Goal: Task Accomplishment & Management: Complete application form

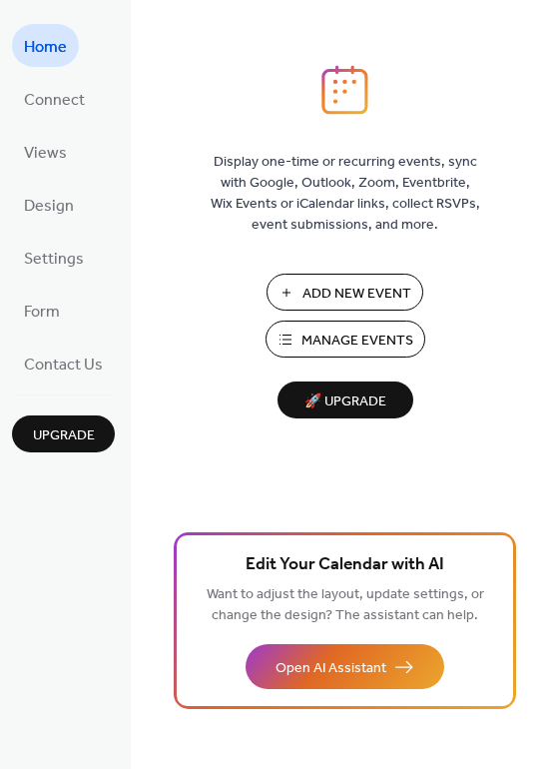
click at [334, 342] on span "Manage Events" at bounding box center [358, 341] width 112 height 21
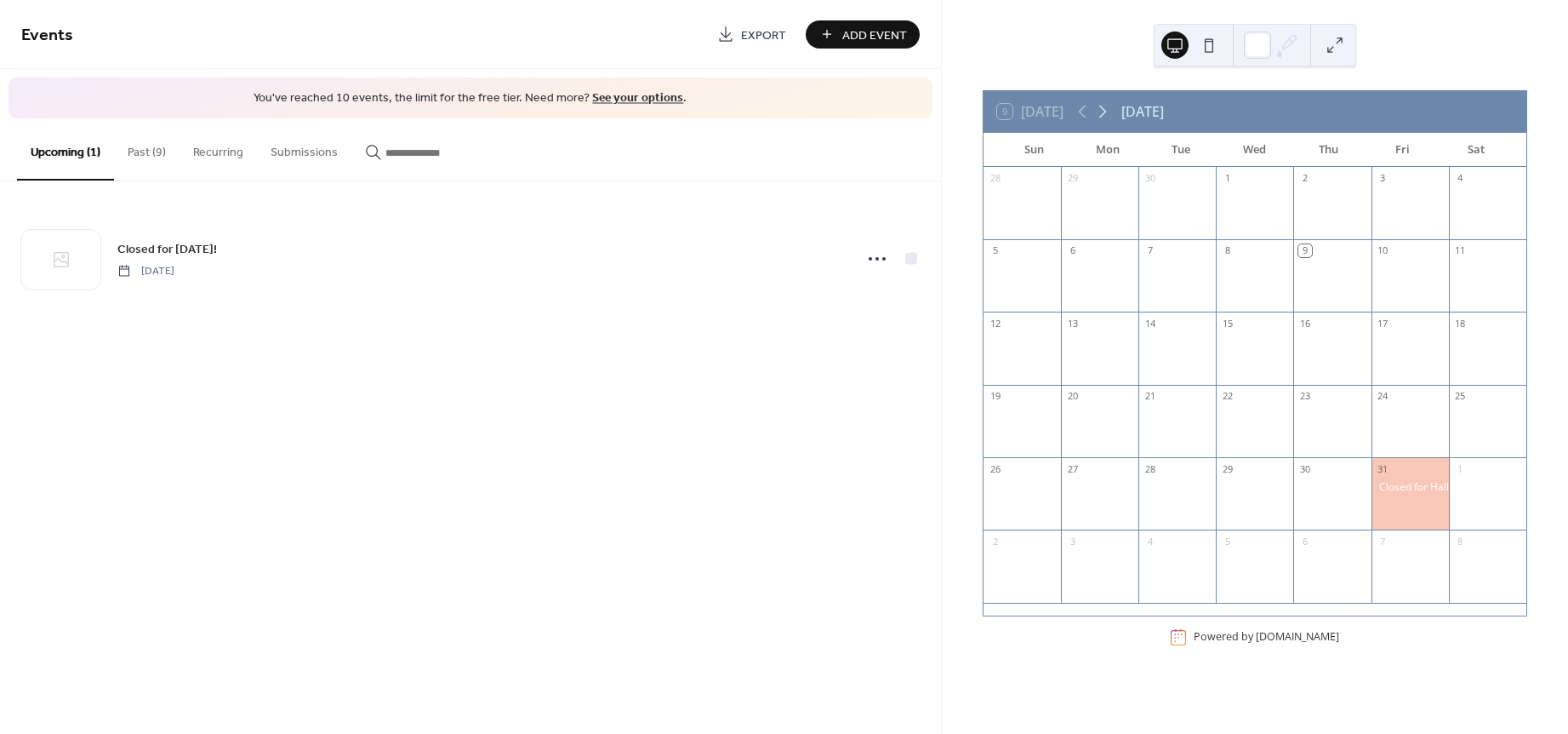
click at [1108, 110] on icon at bounding box center [1103, 112] width 20 height 20
click at [1246, 483] on div at bounding box center [1254, 501] width 78 height 43
click at [875, 39] on div "Add Event" at bounding box center [863, 34] width 114 height 28
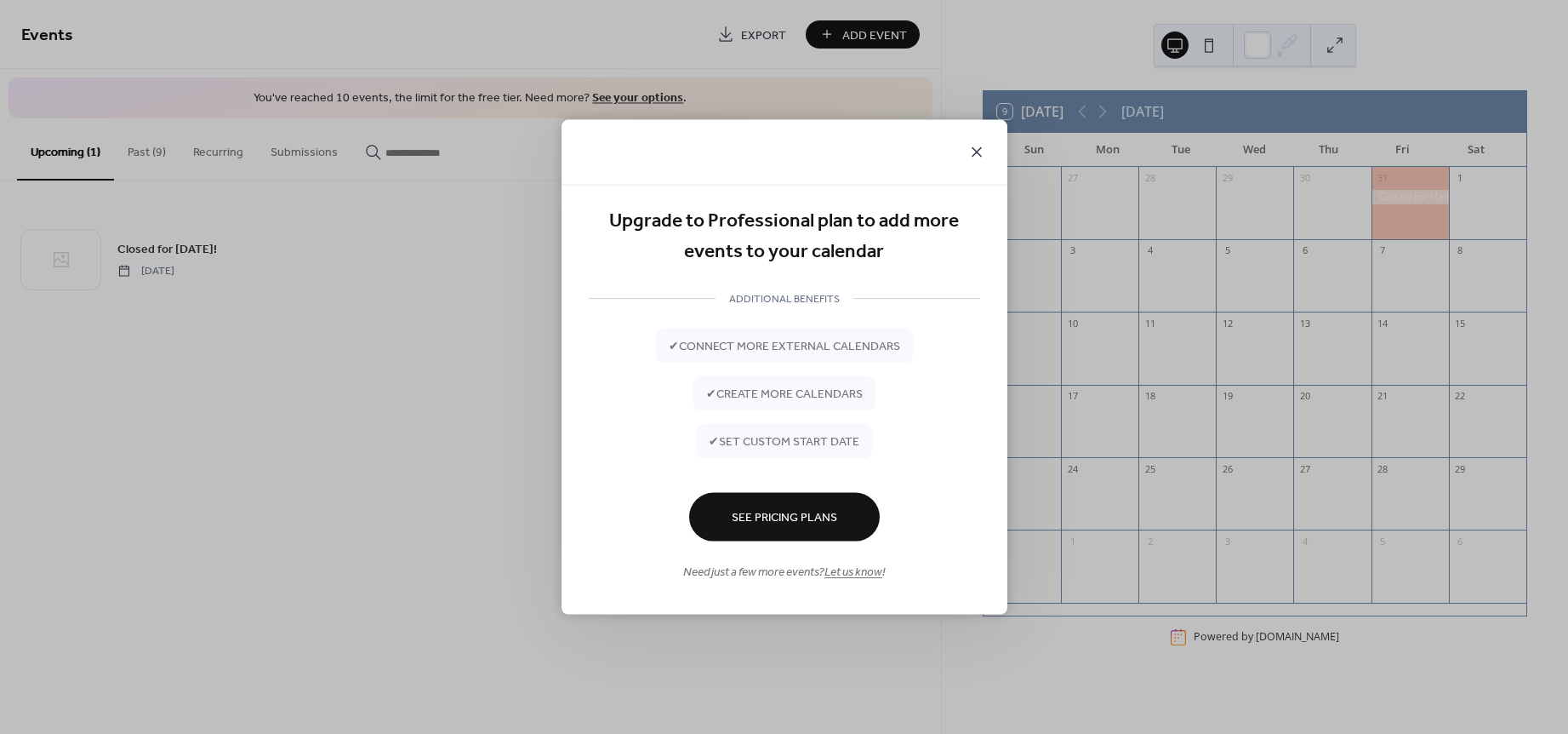
click at [985, 147] on icon at bounding box center [977, 153] width 20 height 20
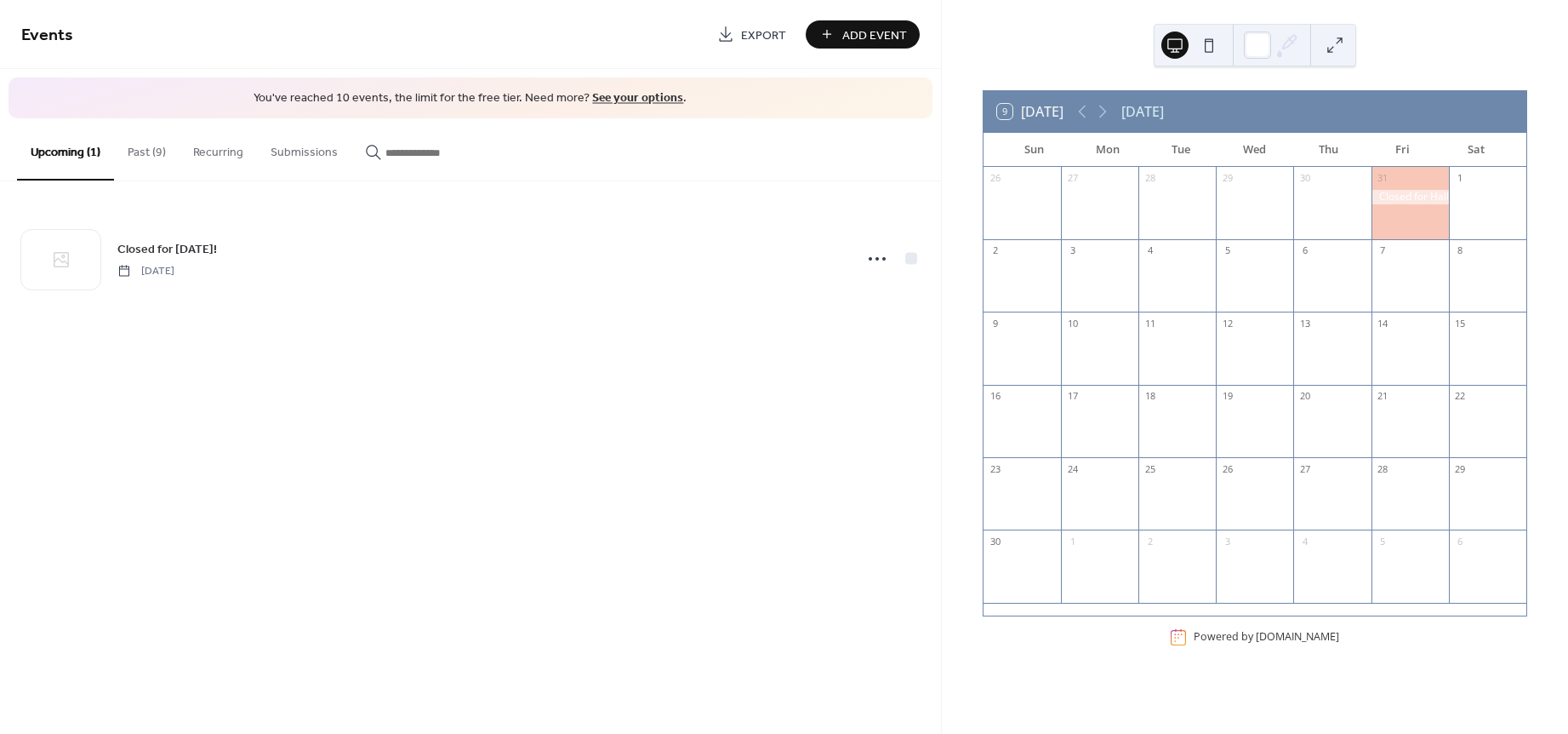
click at [665, 178] on div "Upcoming (1) Past (9) Recurring Submissions" at bounding box center [470, 150] width 941 height 63
click at [144, 149] on button "Past (9)" at bounding box center [147, 148] width 66 height 61
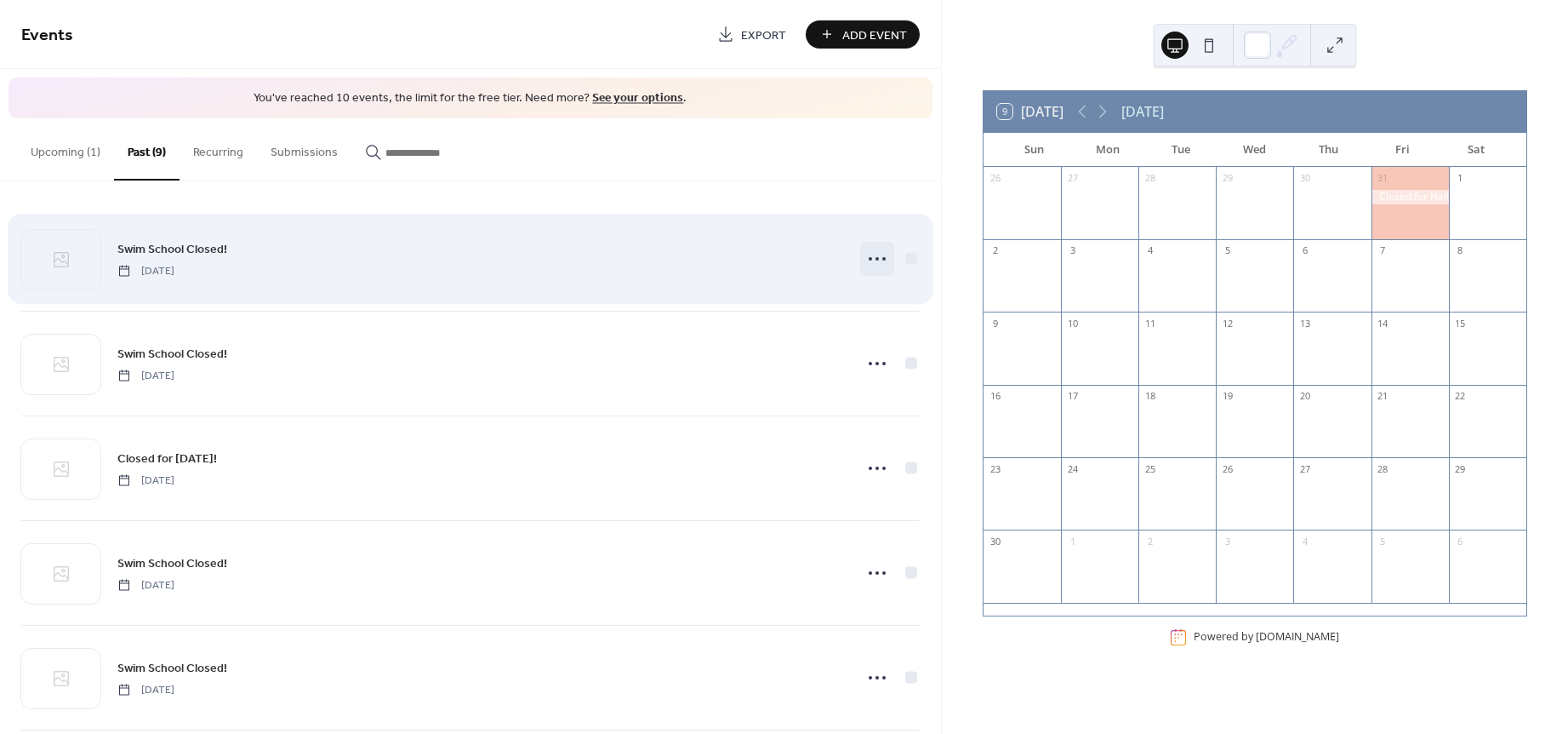
click at [869, 257] on icon at bounding box center [878, 259] width 27 height 27
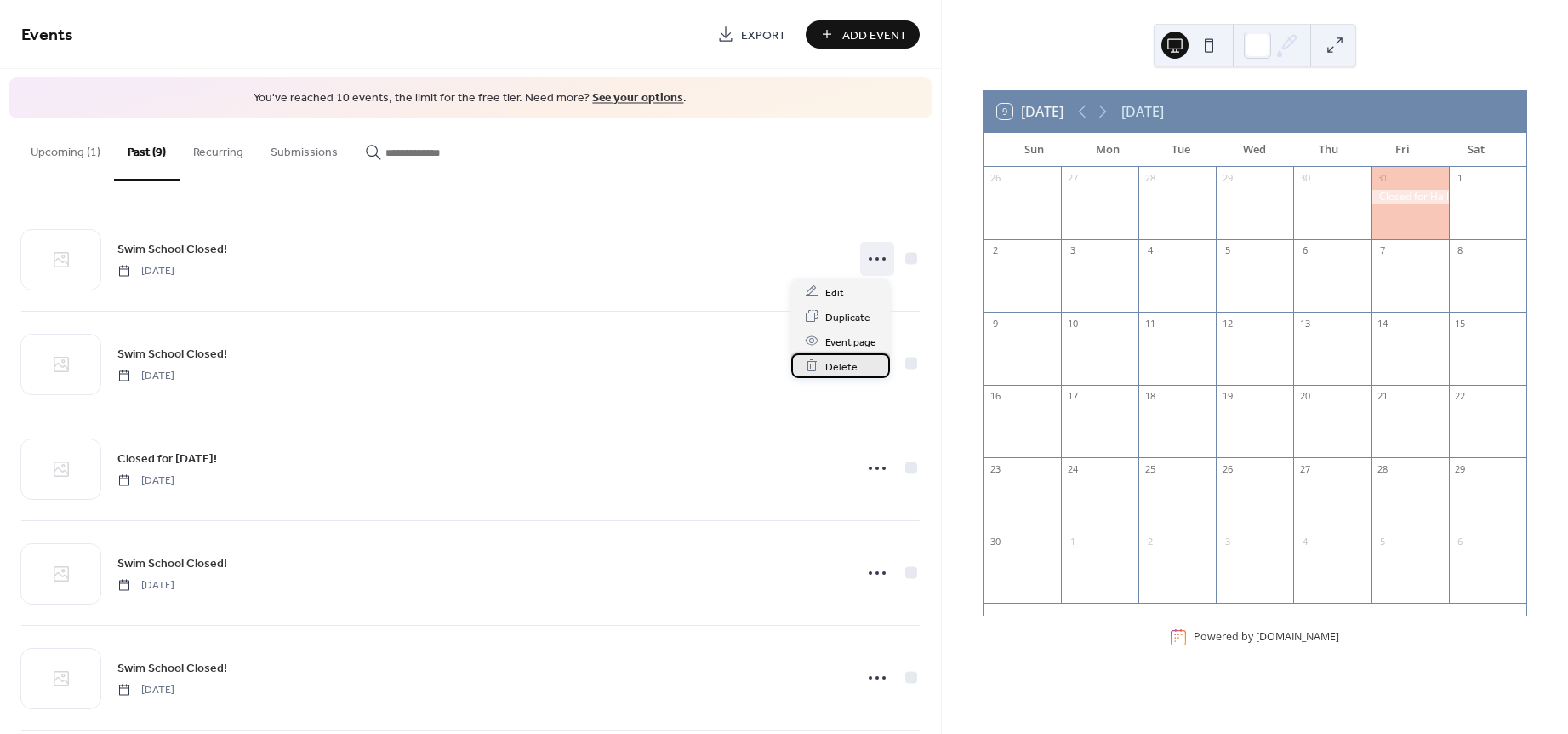
click at [840, 367] on span "Delete" at bounding box center [842, 366] width 32 height 18
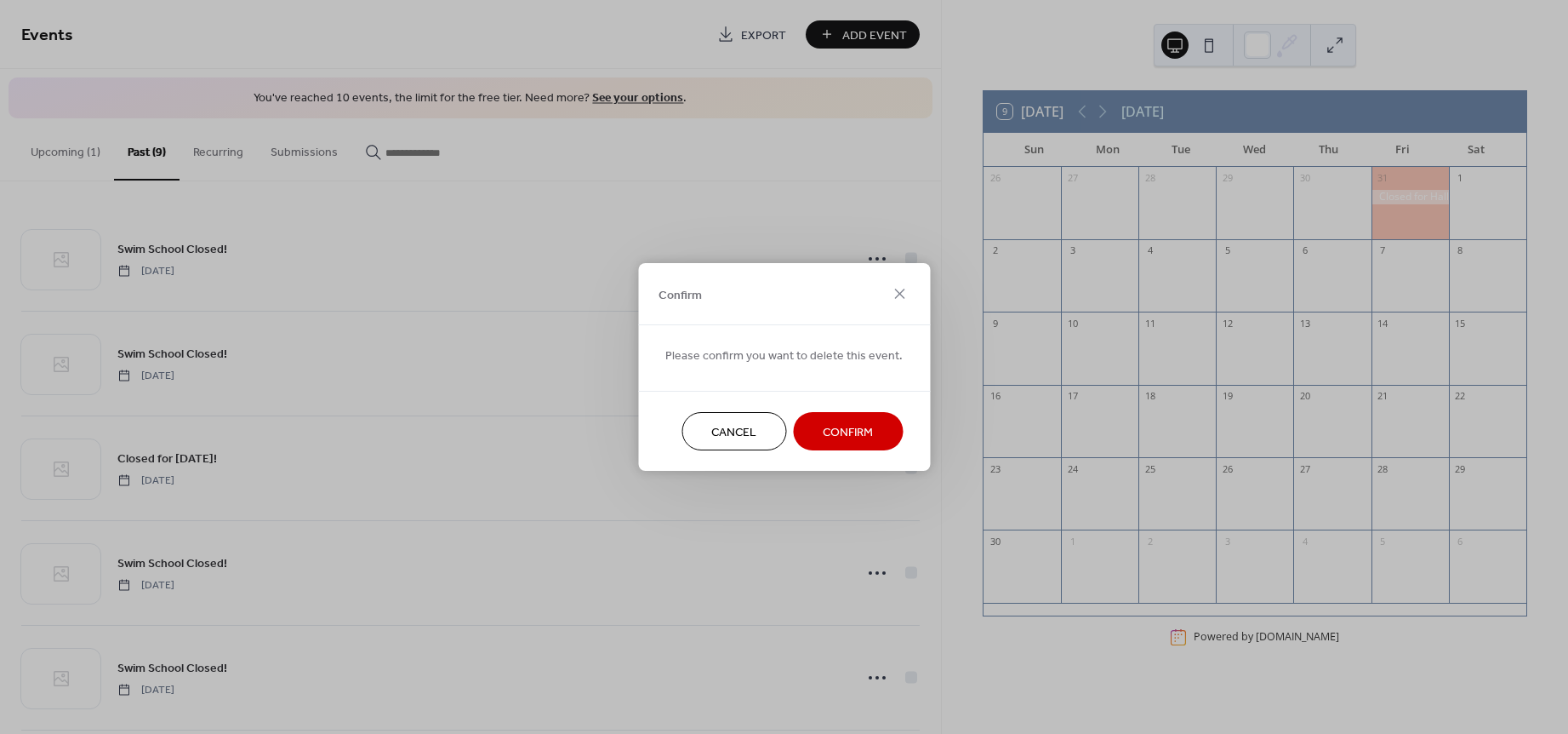
click at [858, 428] on span "Confirm" at bounding box center [848, 432] width 50 height 18
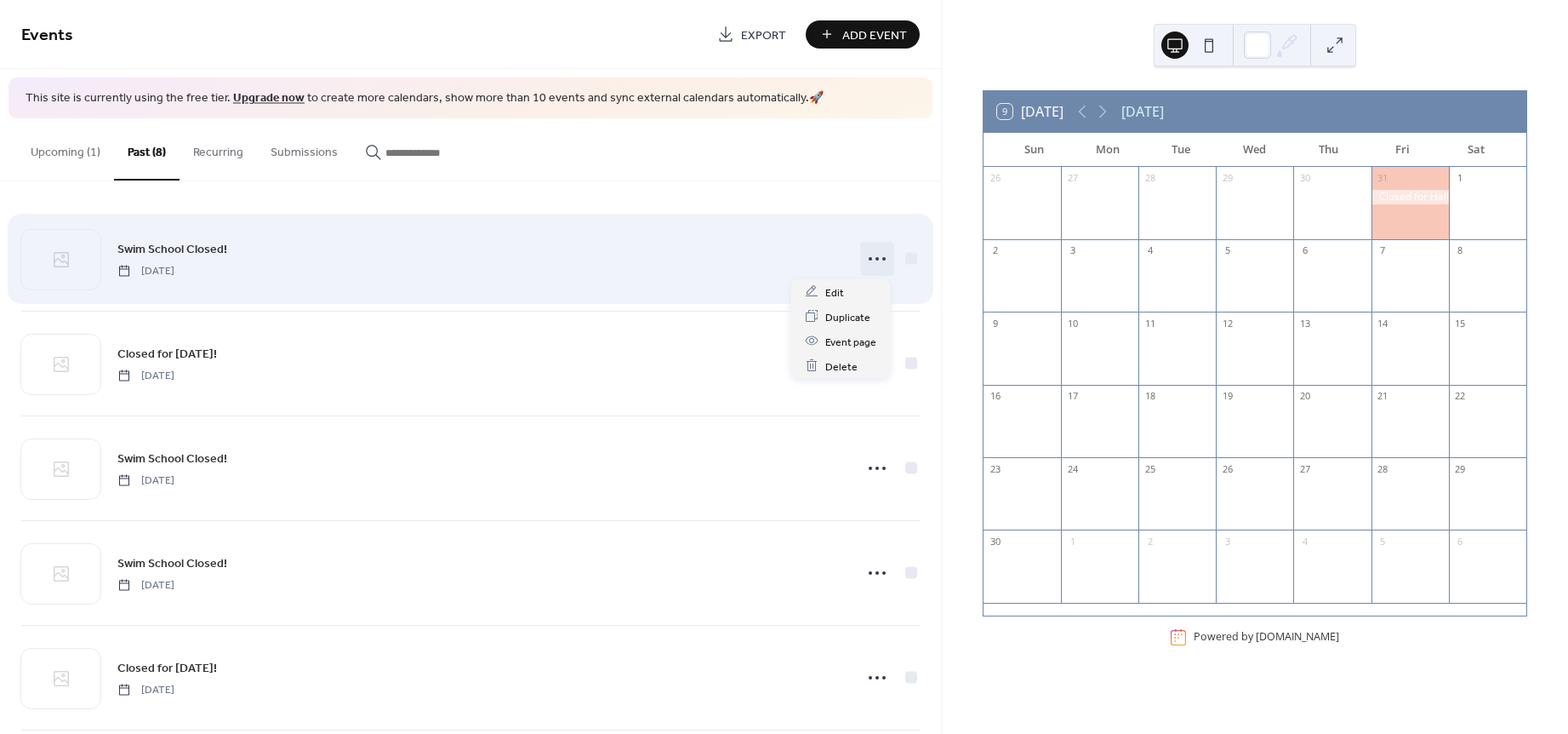
click at [869, 258] on circle at bounding box center [871, 259] width 3 height 3
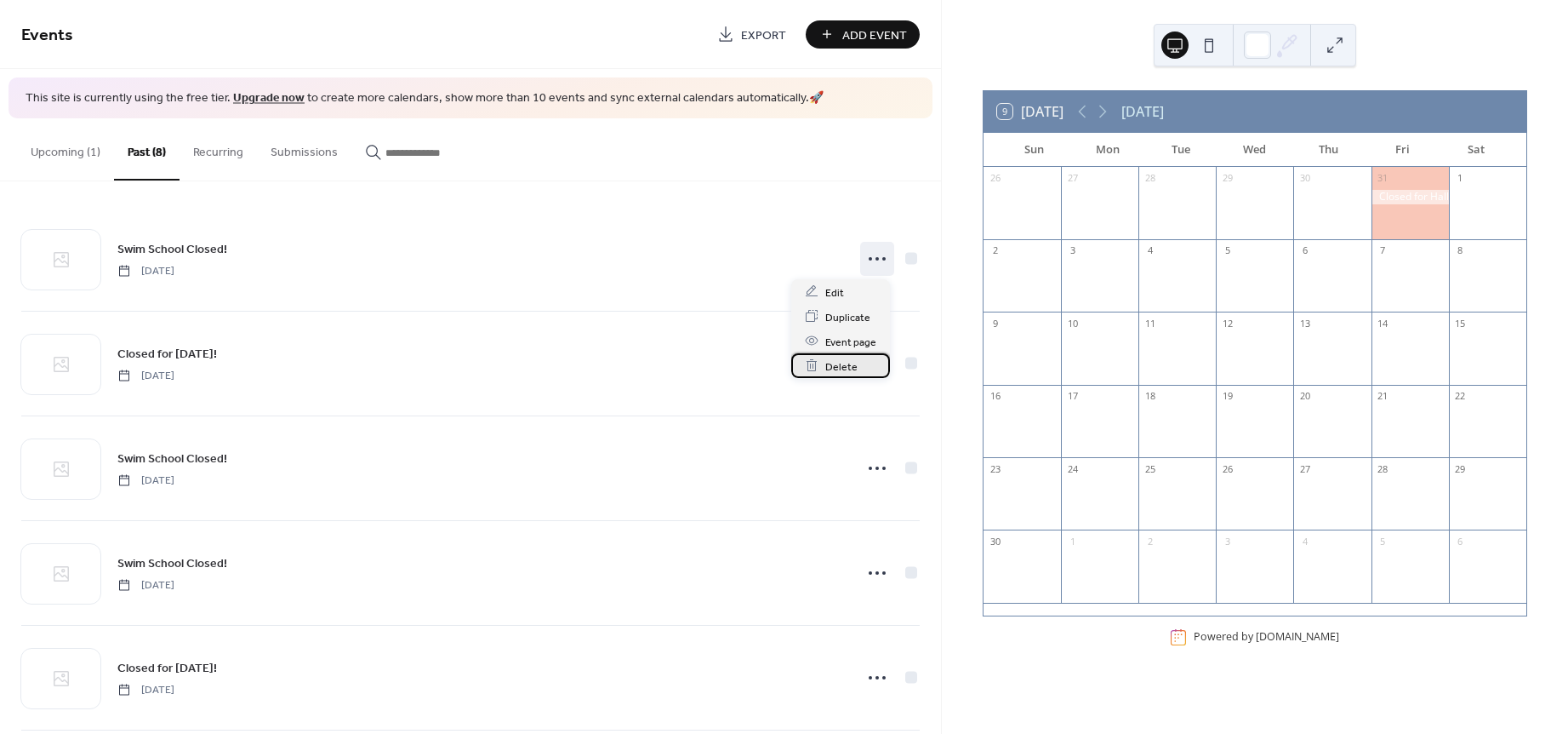
click at [851, 367] on span "Delete" at bounding box center [842, 366] width 32 height 18
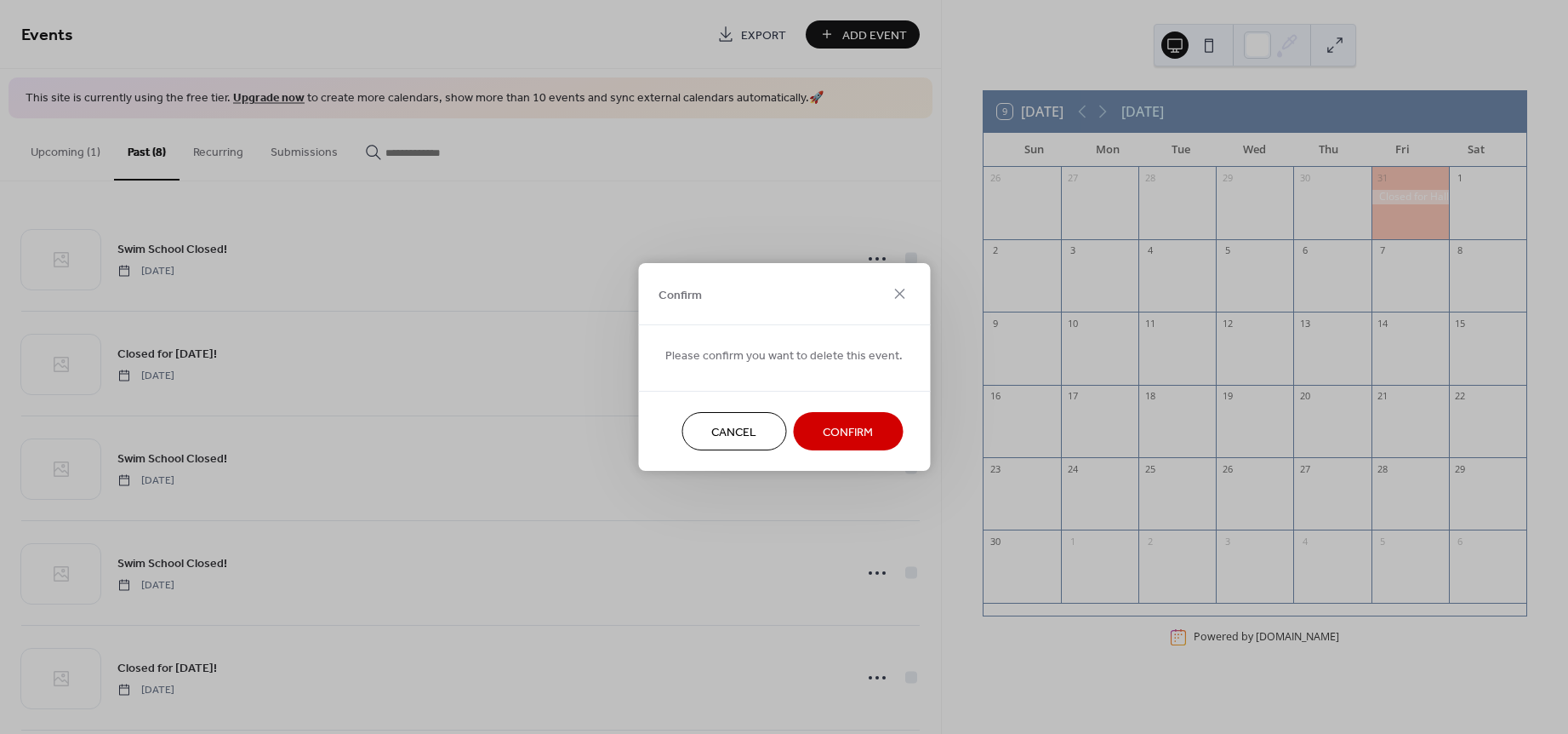
click at [849, 430] on span "Confirm" at bounding box center [848, 432] width 50 height 18
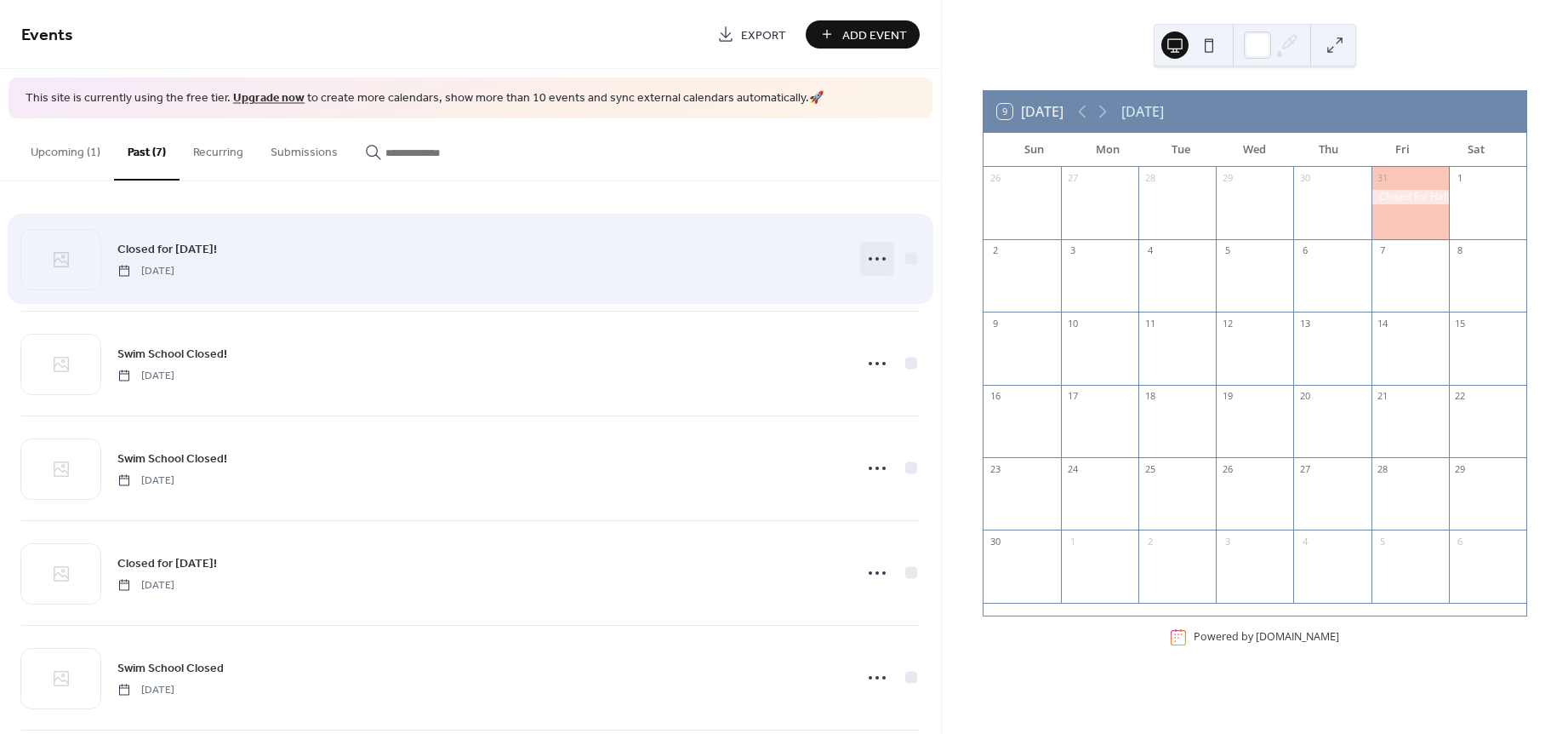
click at [864, 260] on icon at bounding box center [878, 259] width 27 height 27
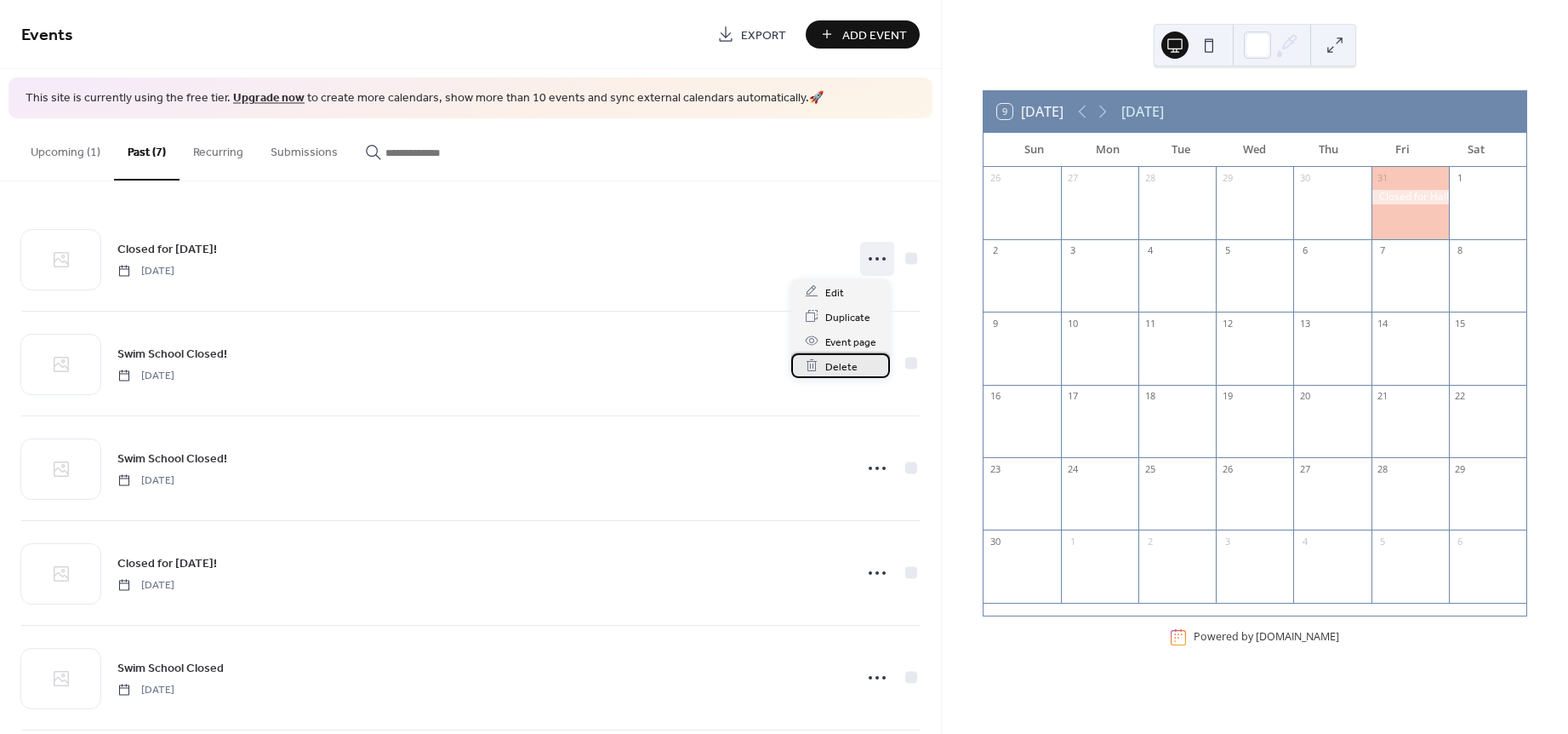
click at [836, 367] on span "Delete" at bounding box center [842, 366] width 32 height 18
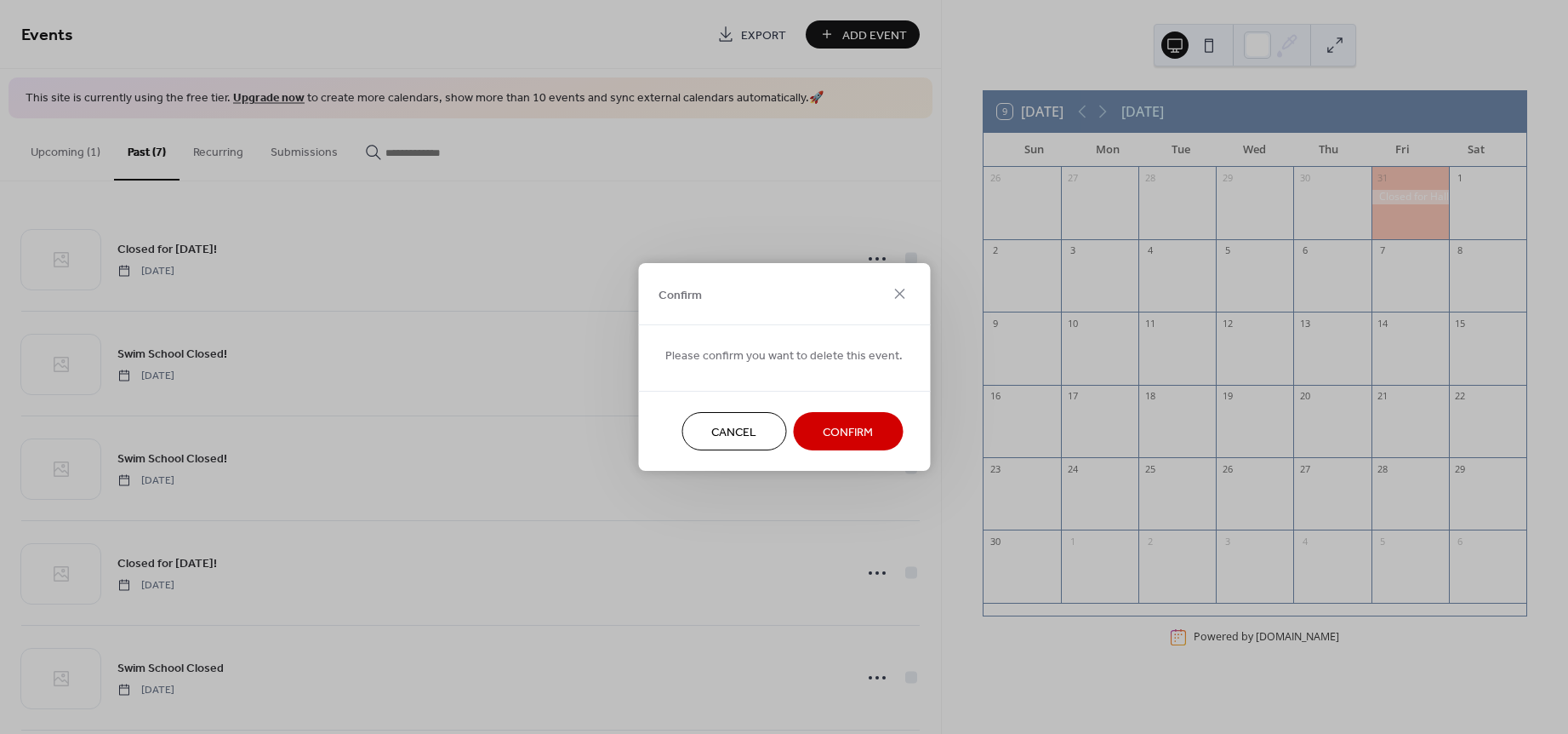
click at [832, 447] on button "Confirm" at bounding box center [848, 431] width 110 height 38
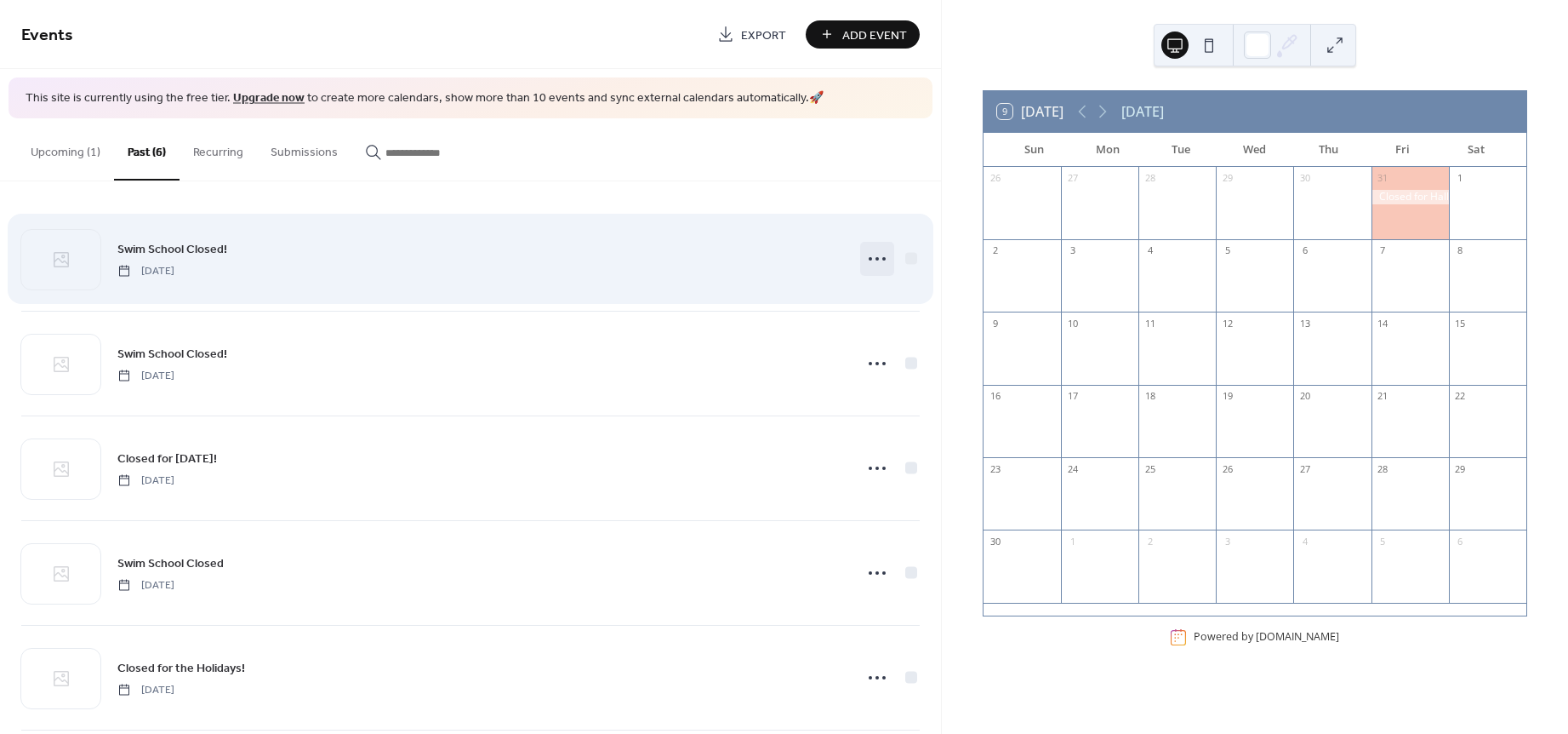
click at [865, 263] on icon at bounding box center [878, 259] width 27 height 27
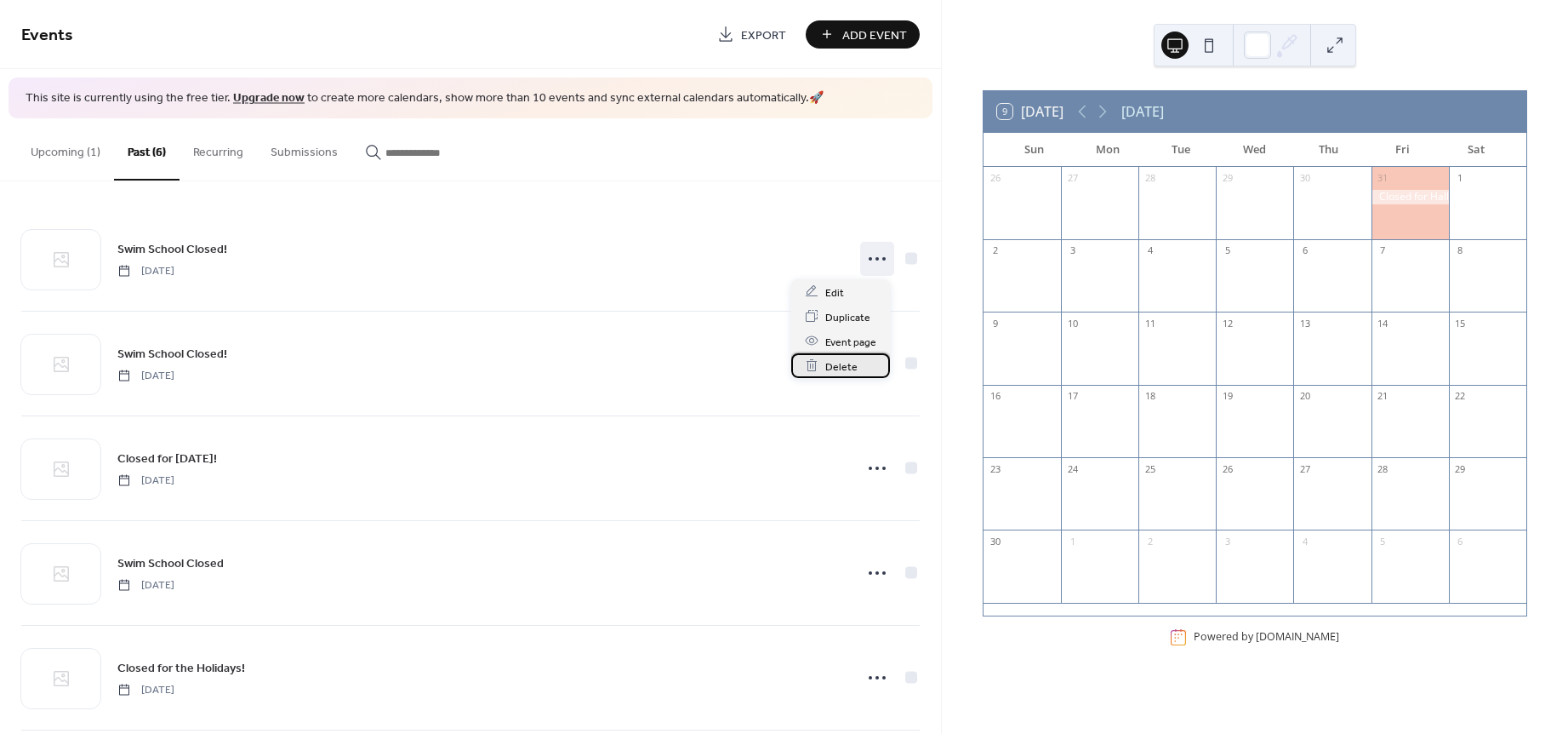
click at [862, 360] on div "Delete" at bounding box center [841, 365] width 99 height 25
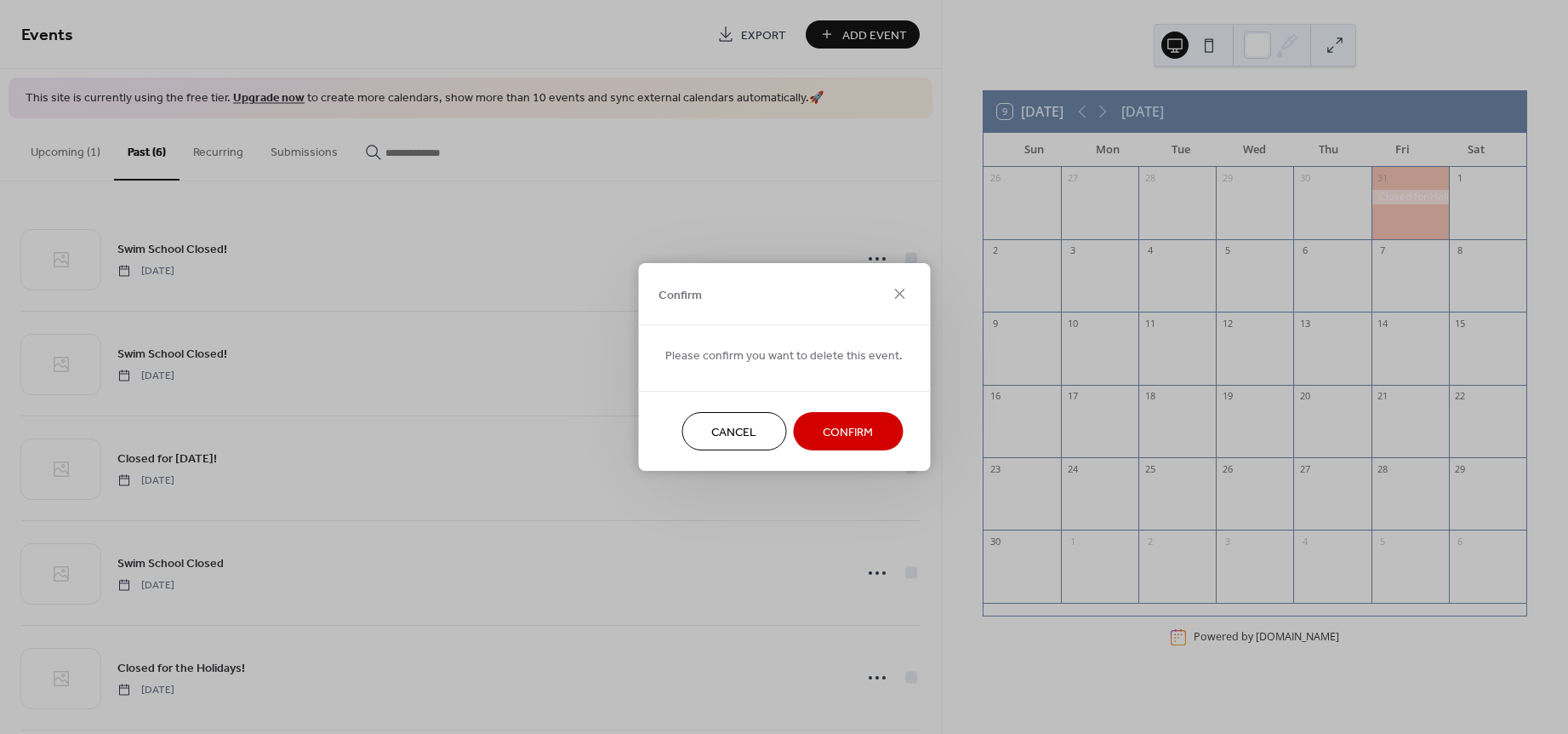
click at [853, 448] on button "Confirm" at bounding box center [848, 431] width 110 height 38
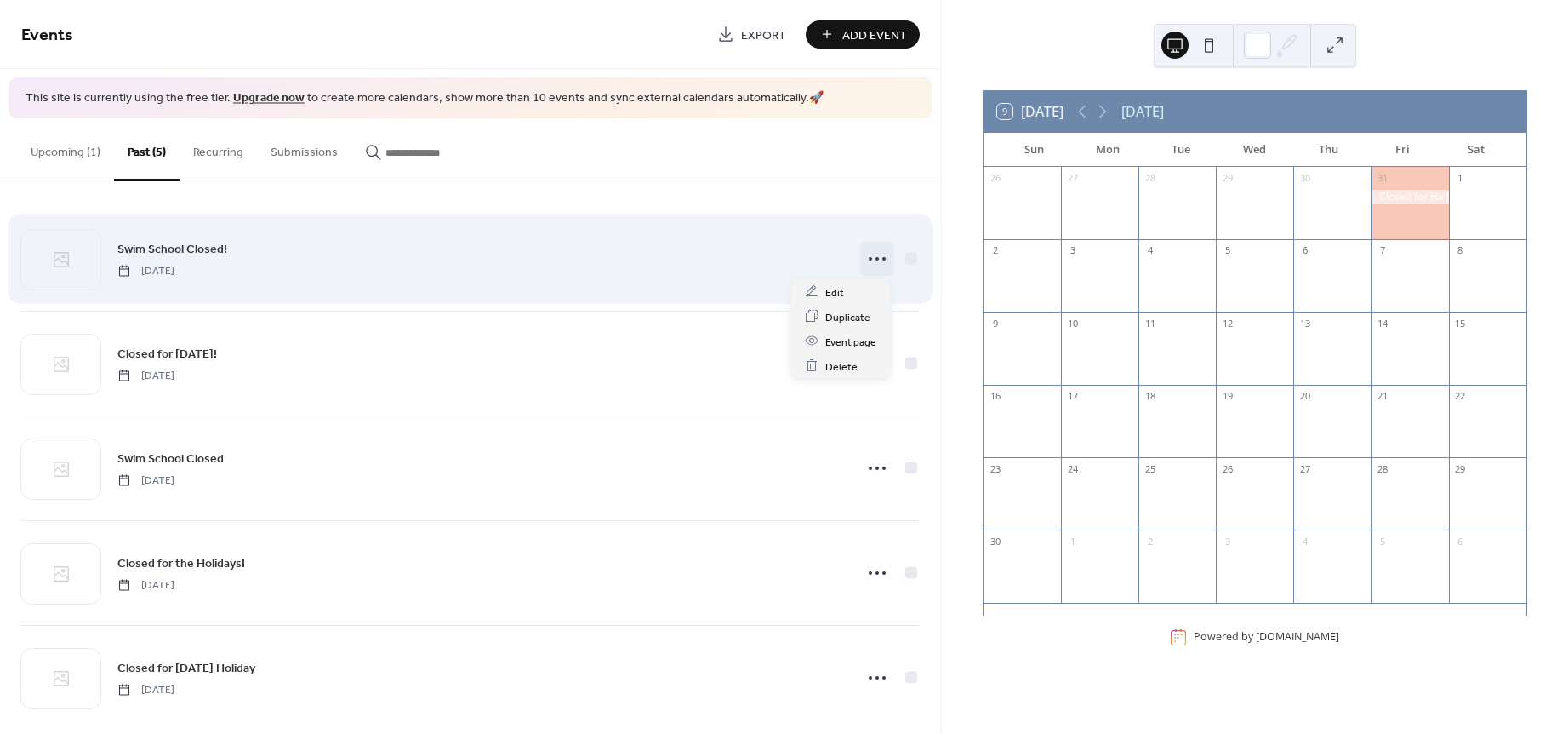
drag, startPoint x: 869, startPoint y: 252, endPoint x: 869, endPoint y: 266, distance: 14.0
click at [869, 252] on icon at bounding box center [878, 259] width 27 height 27
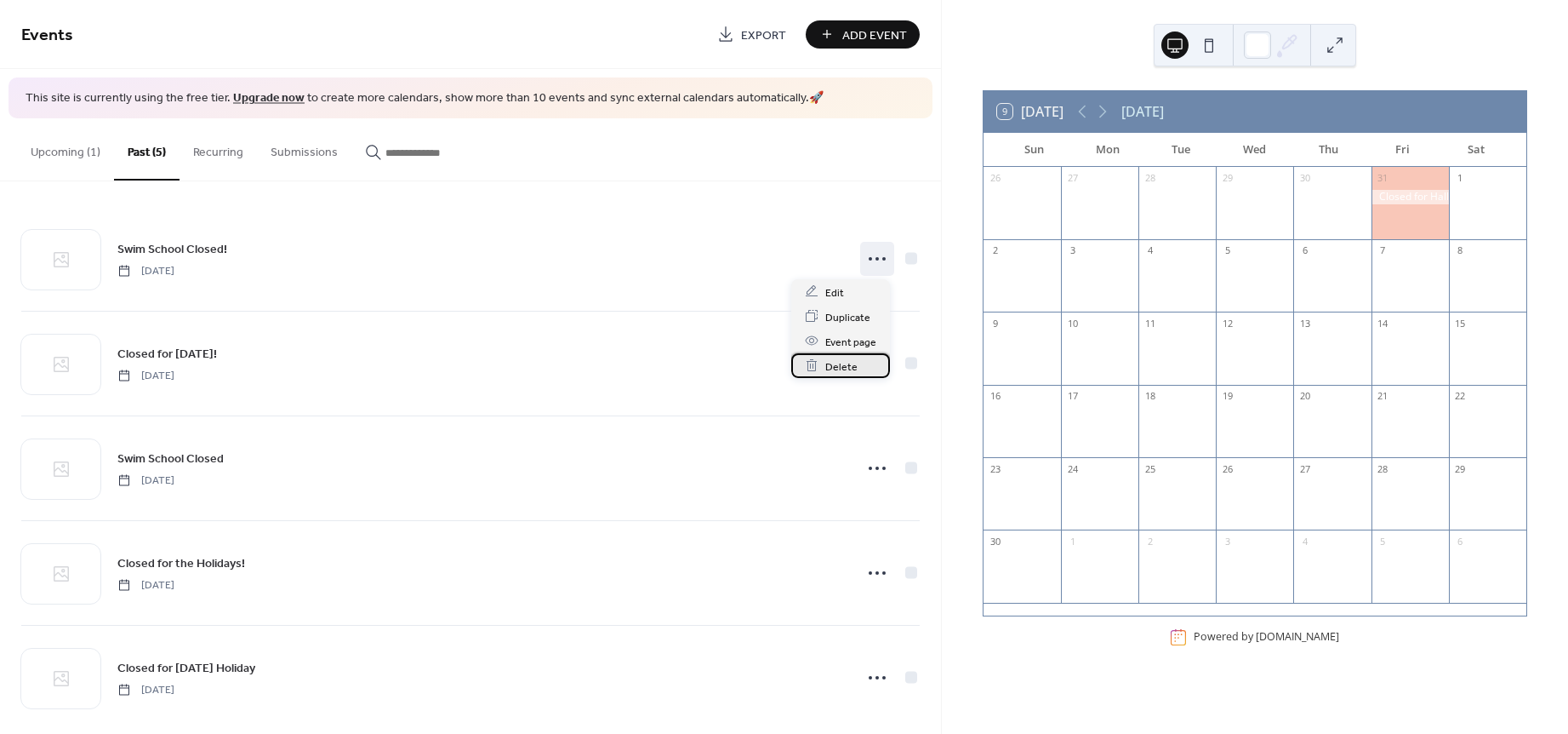
click at [851, 369] on span "Delete" at bounding box center [842, 366] width 32 height 18
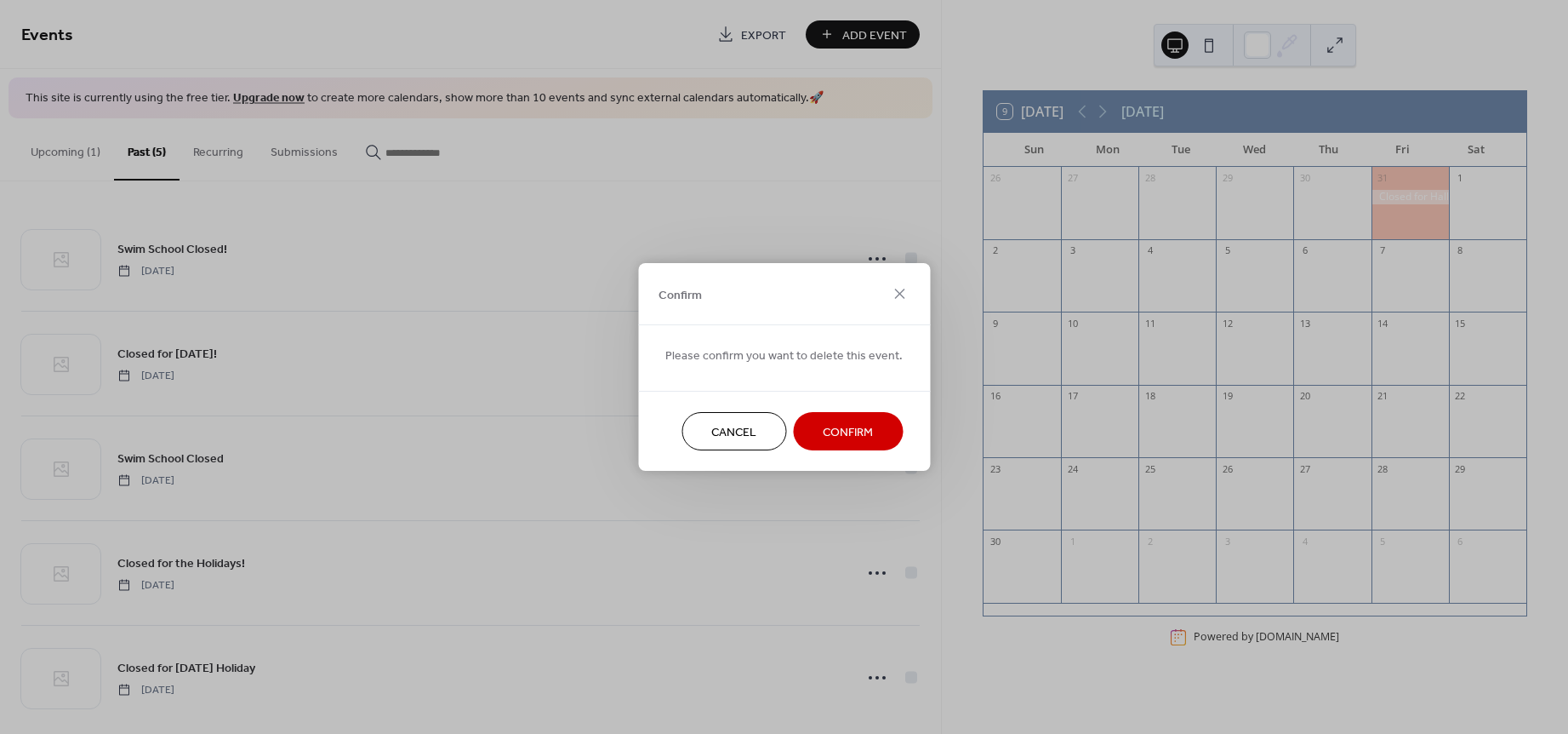
click at [868, 443] on button "Confirm" at bounding box center [848, 431] width 110 height 38
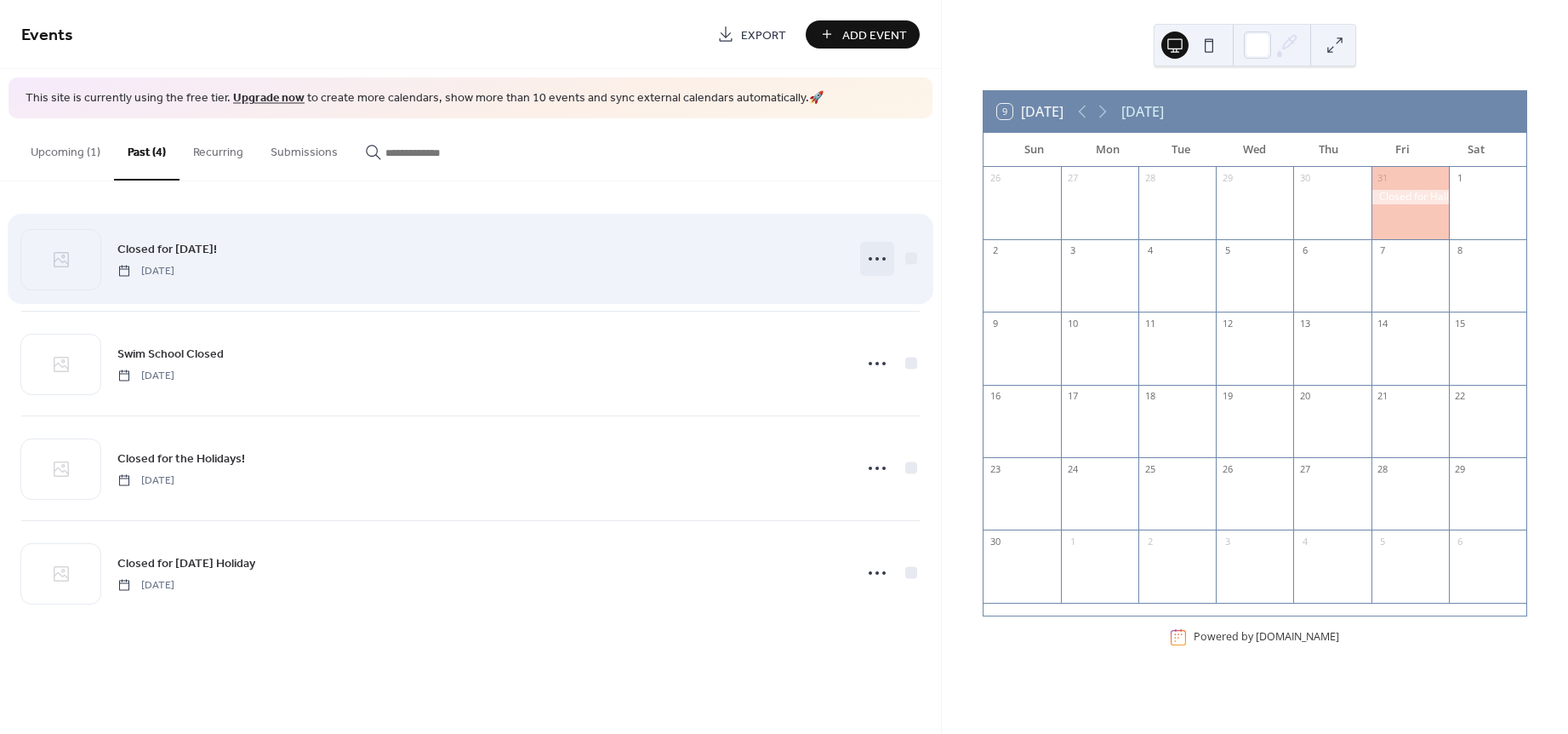
click at [872, 265] on icon at bounding box center [878, 259] width 27 height 27
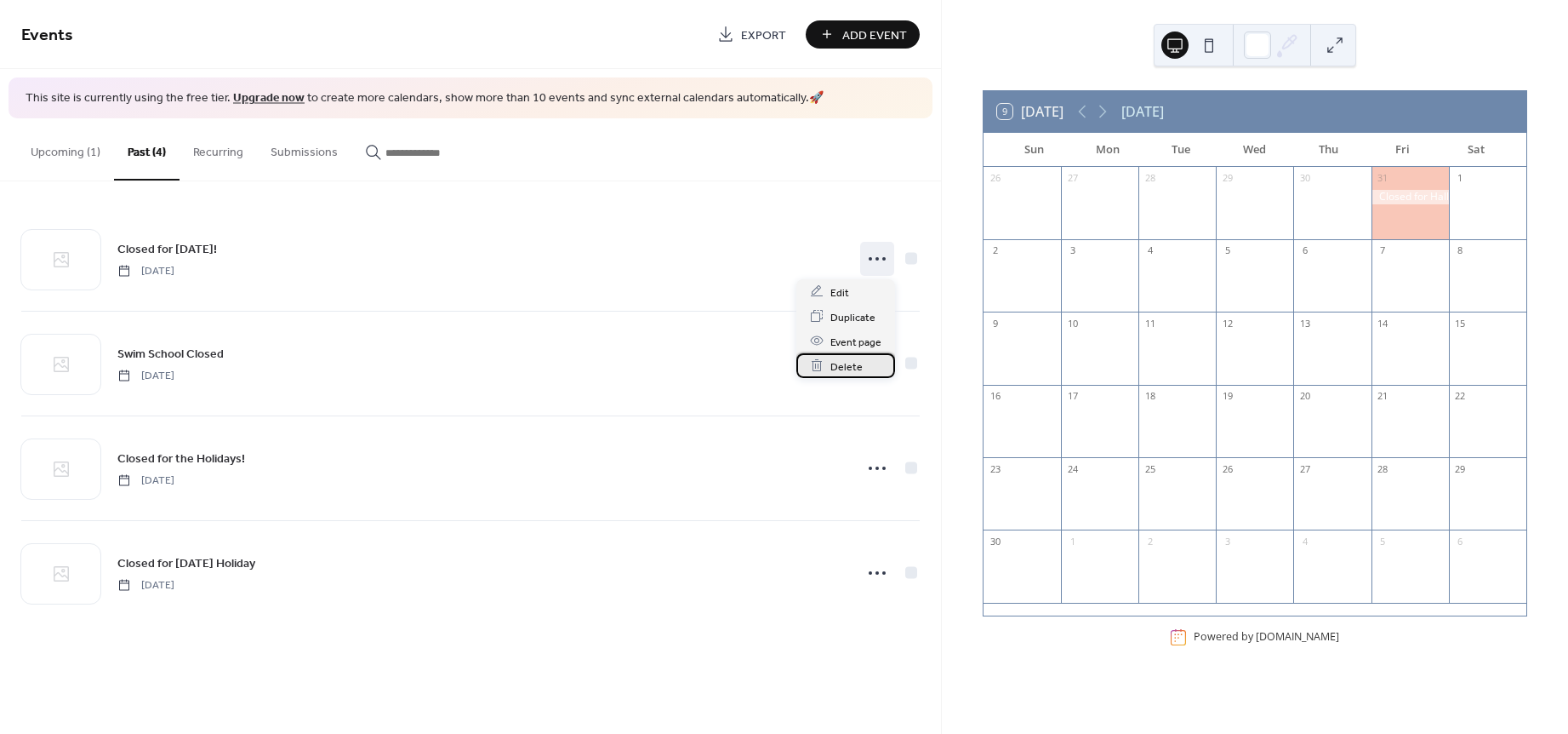
click at [864, 364] on div "Delete" at bounding box center [846, 365] width 99 height 25
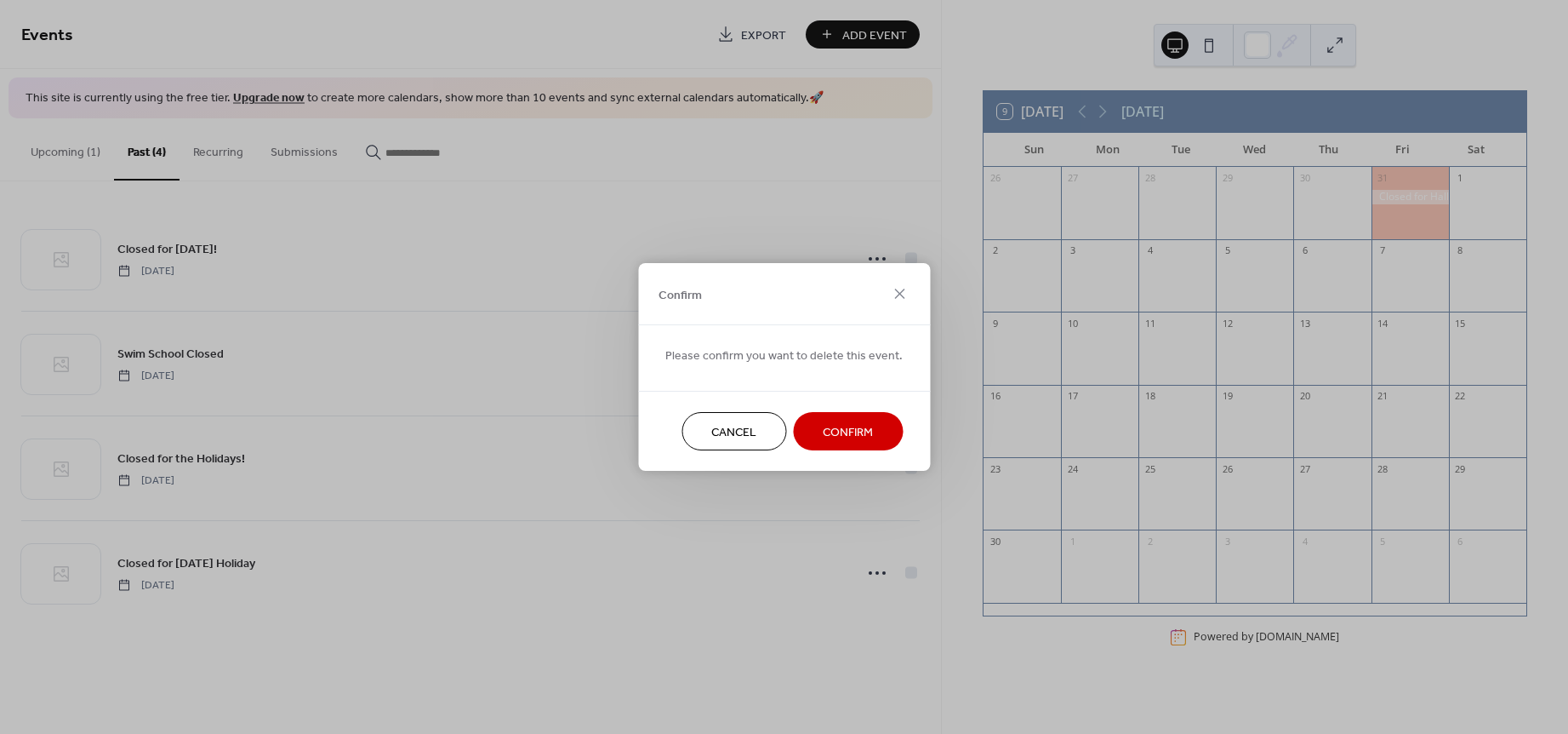
click at [860, 418] on button "Confirm" at bounding box center [848, 431] width 110 height 38
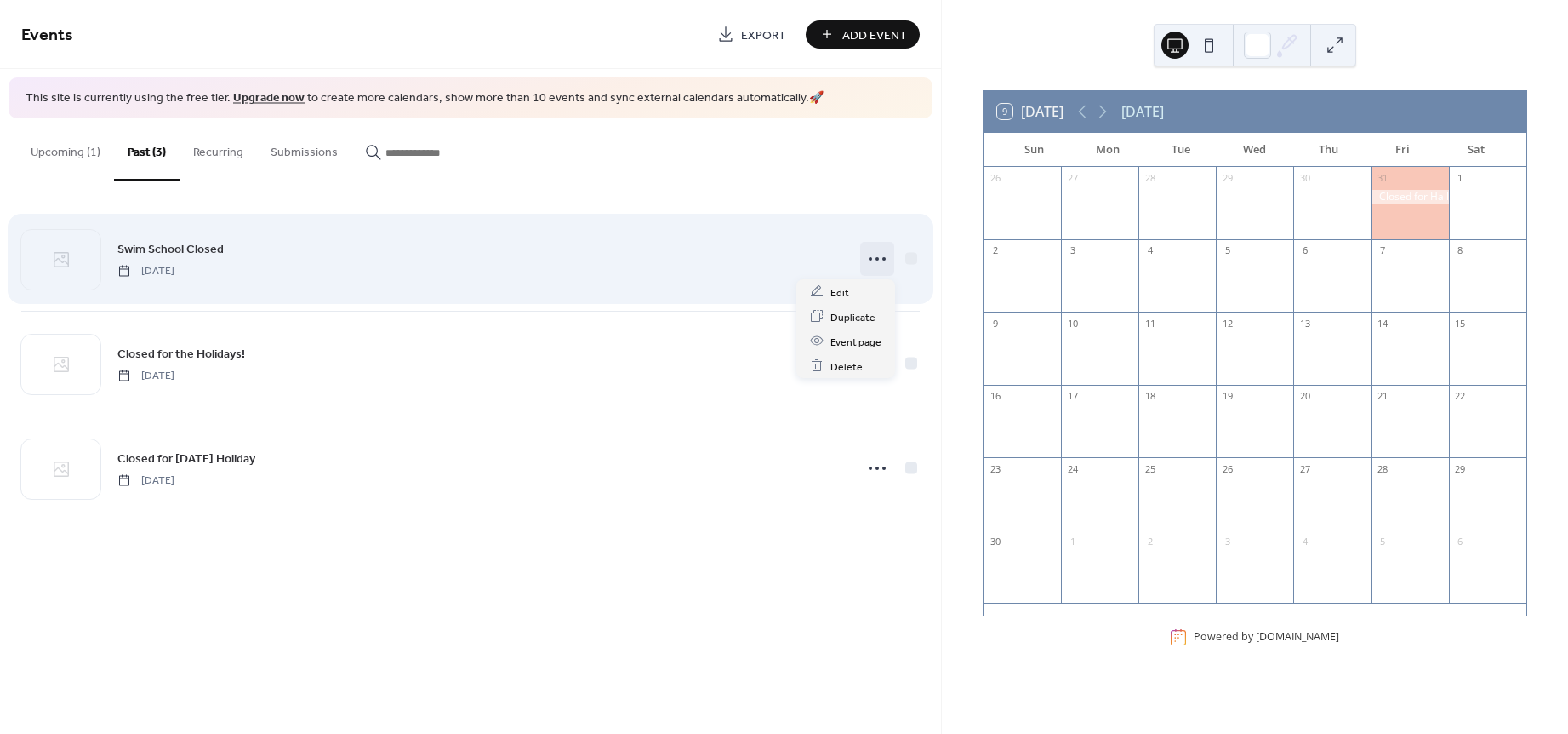
click at [879, 258] on circle at bounding box center [878, 259] width 3 height 3
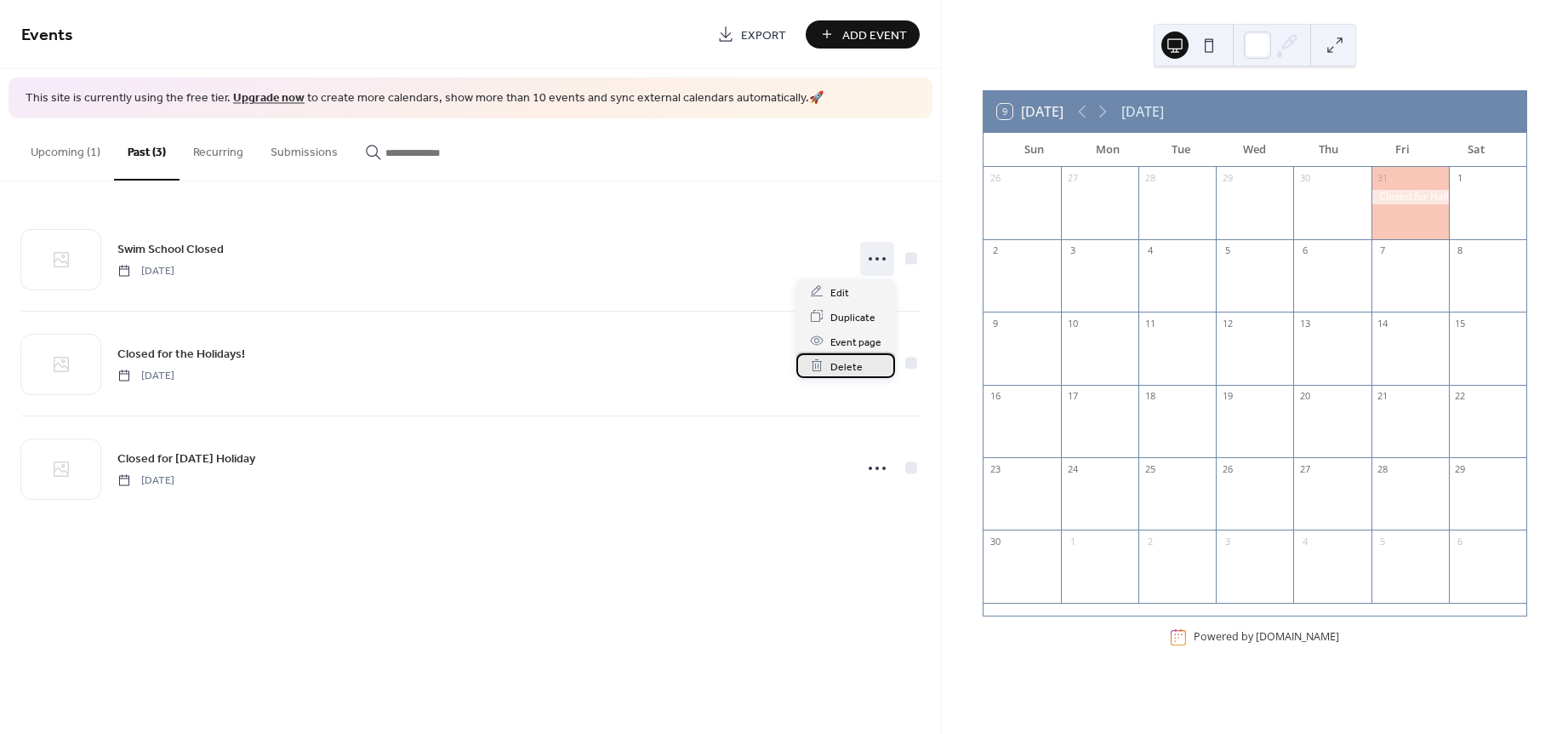
click at [855, 367] on span "Delete" at bounding box center [847, 366] width 32 height 18
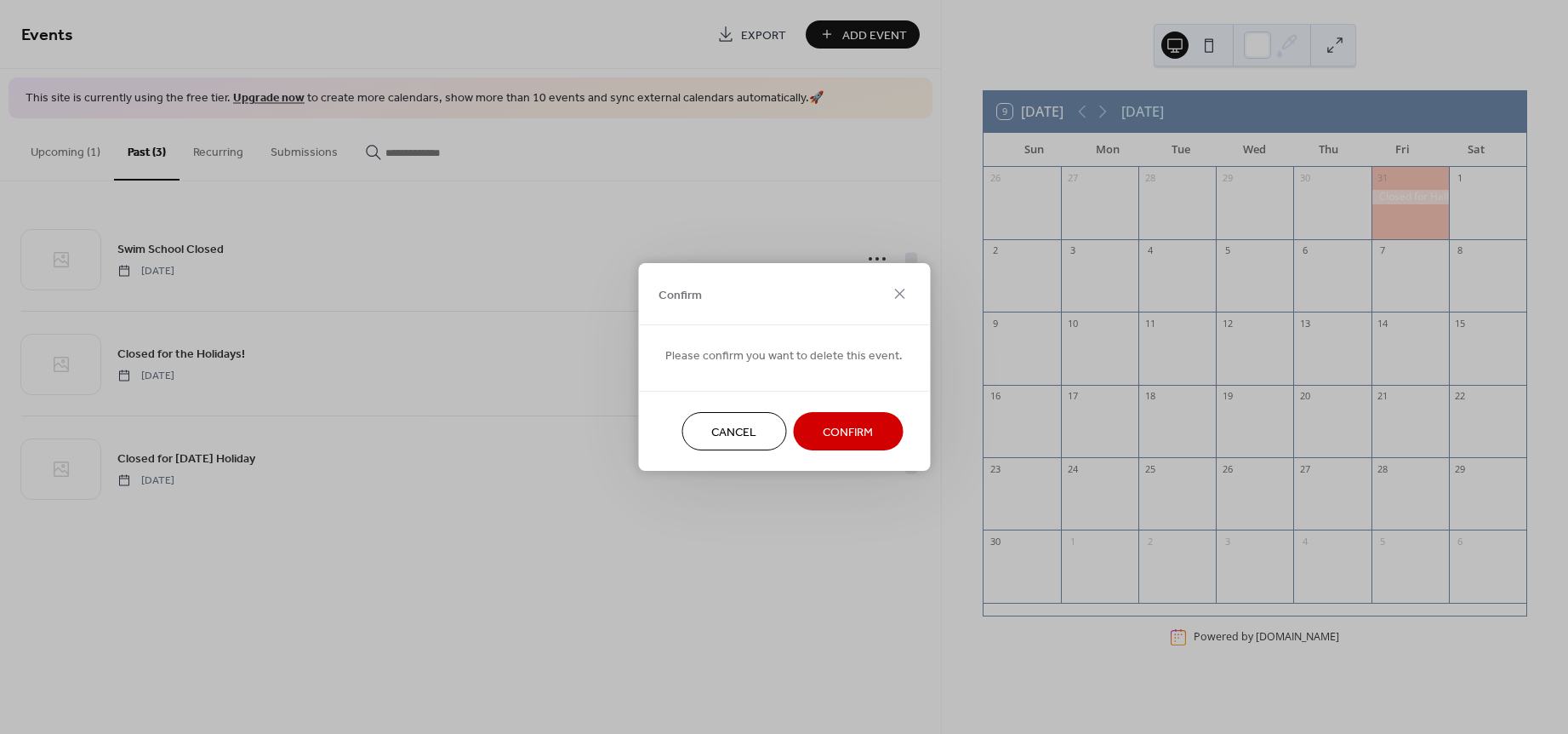
click at [853, 437] on span "Confirm" at bounding box center [848, 432] width 50 height 18
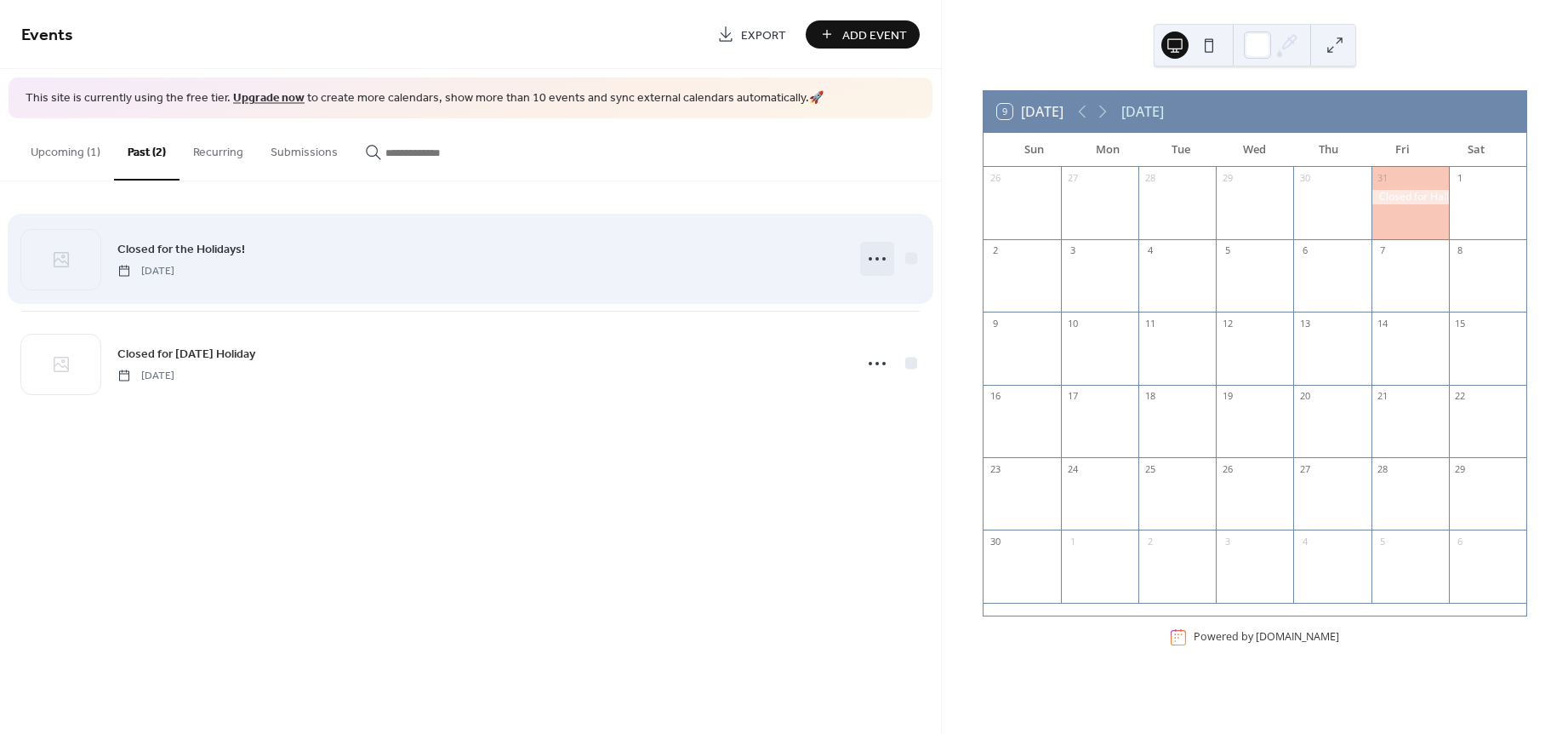
click at [881, 264] on icon at bounding box center [878, 259] width 27 height 27
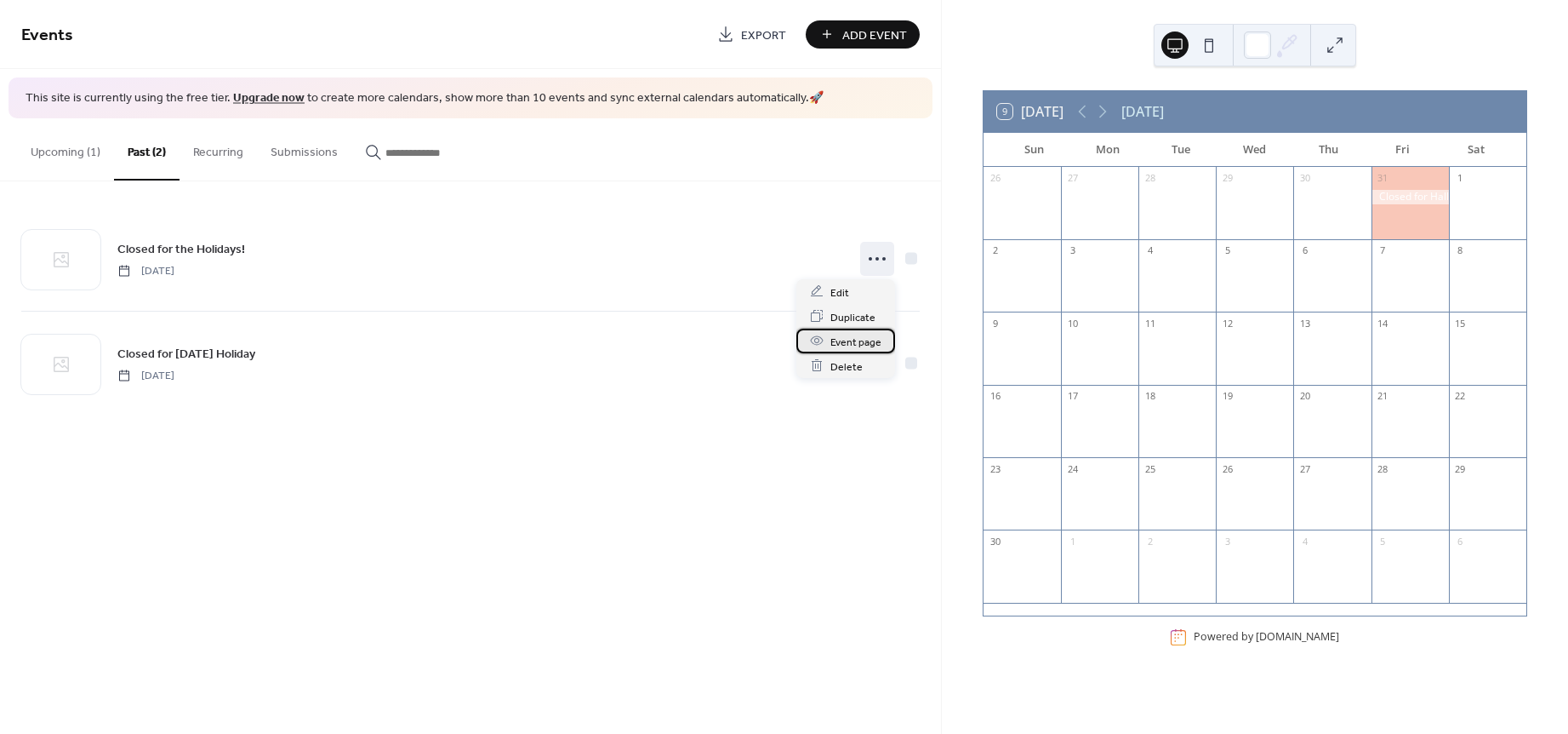
click at [862, 350] on span "Event page" at bounding box center [856, 341] width 51 height 18
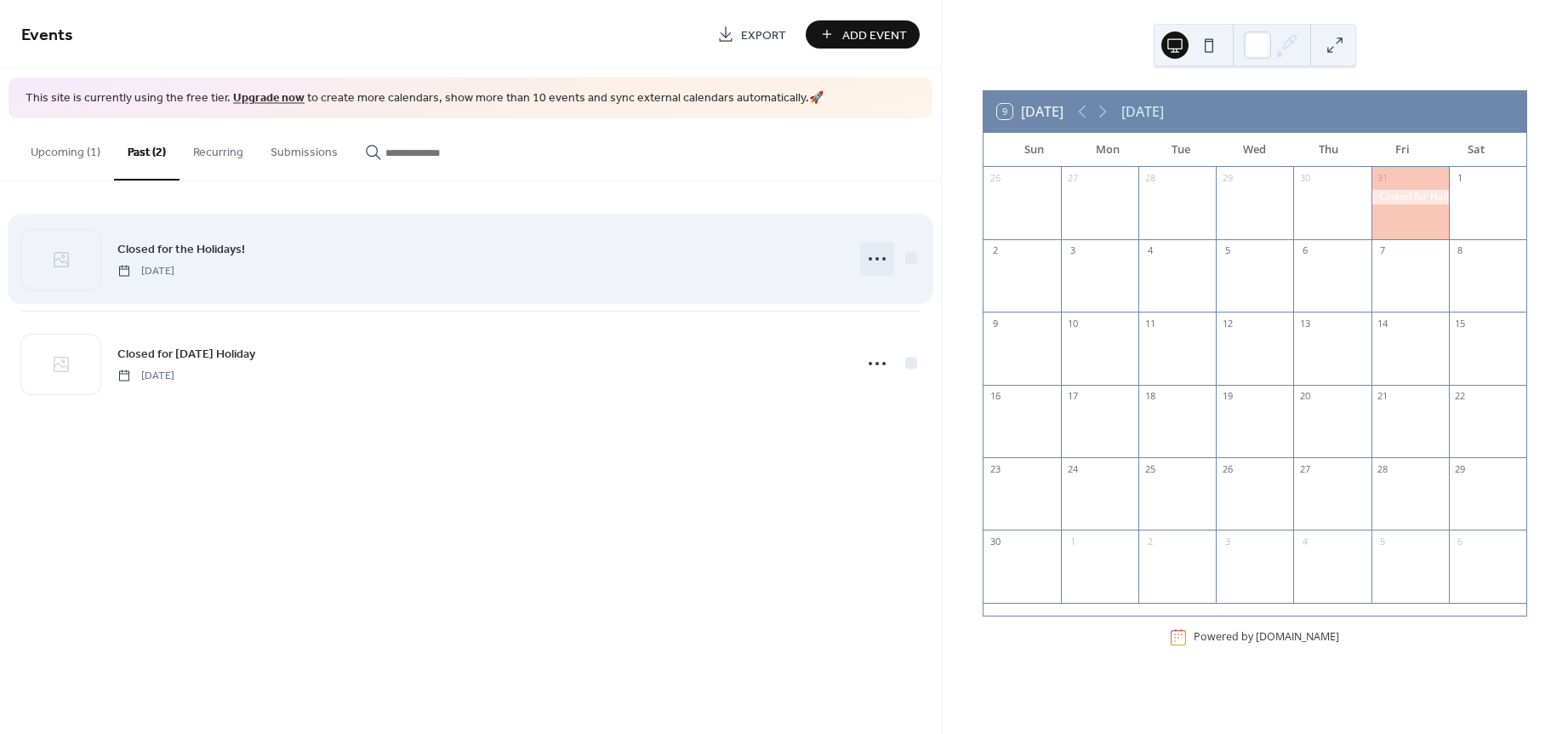
click at [876, 255] on icon at bounding box center [878, 259] width 27 height 27
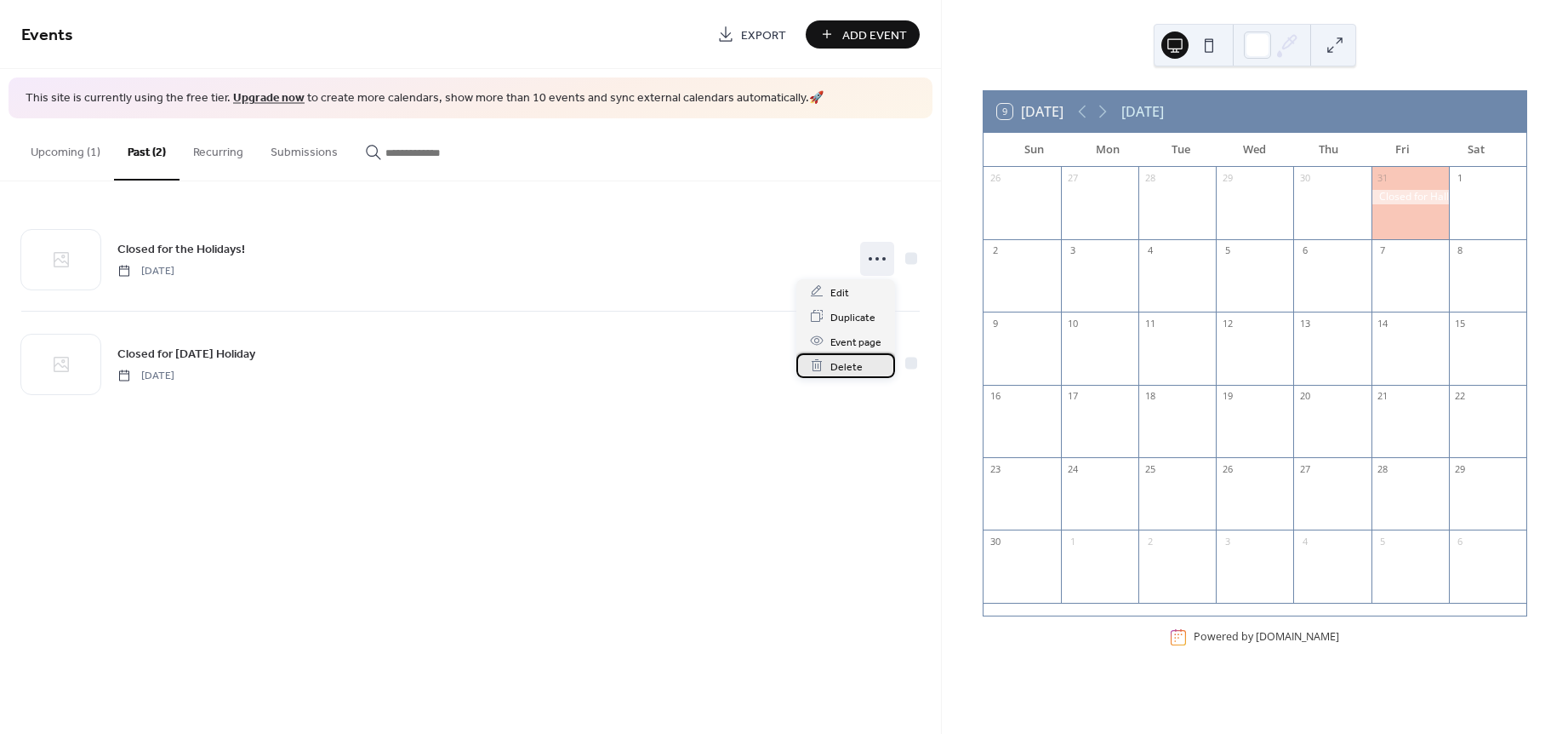
click at [855, 361] on span "Delete" at bounding box center [847, 366] width 32 height 18
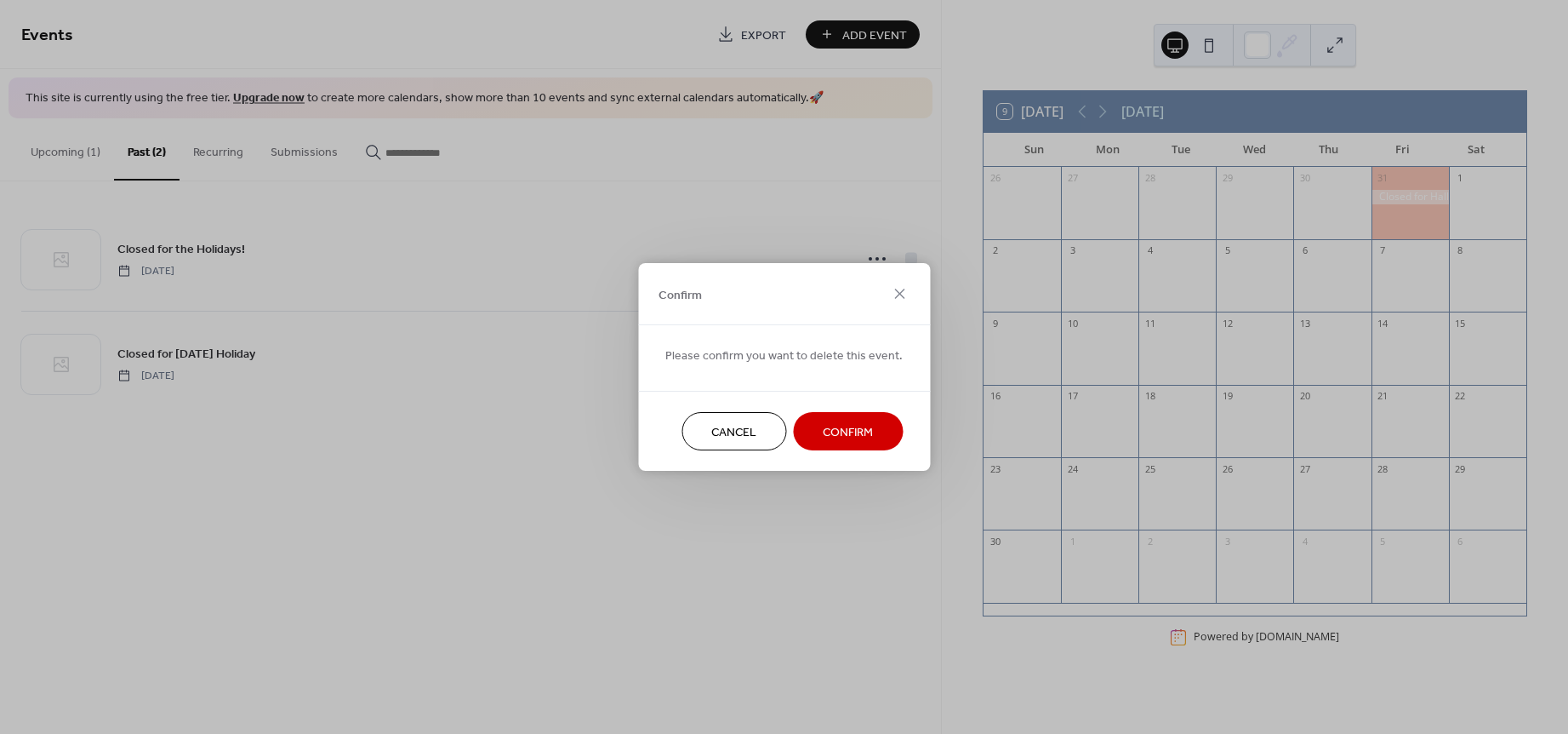
click at [850, 433] on span "Confirm" at bounding box center [848, 432] width 50 height 18
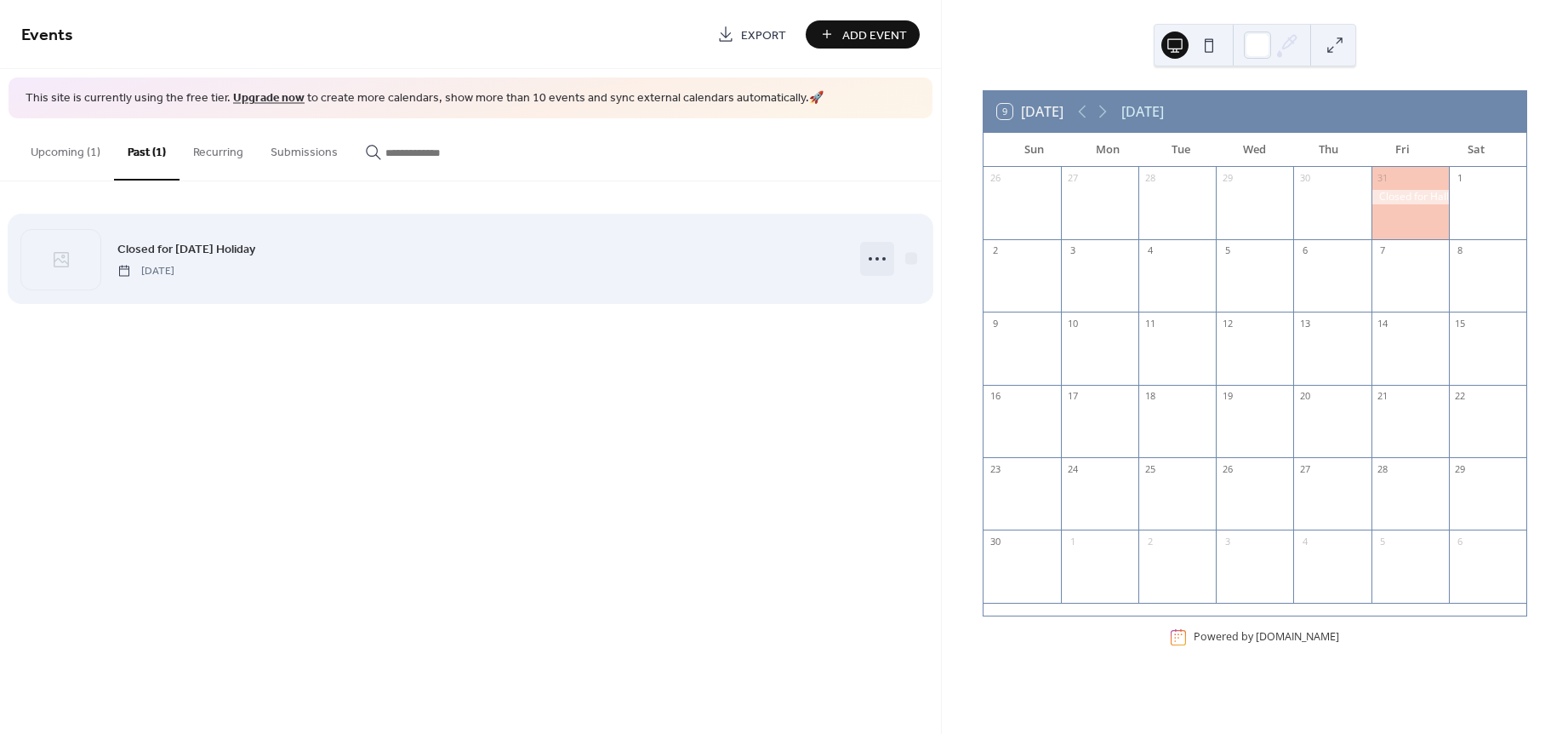
click at [874, 253] on icon at bounding box center [878, 259] width 27 height 27
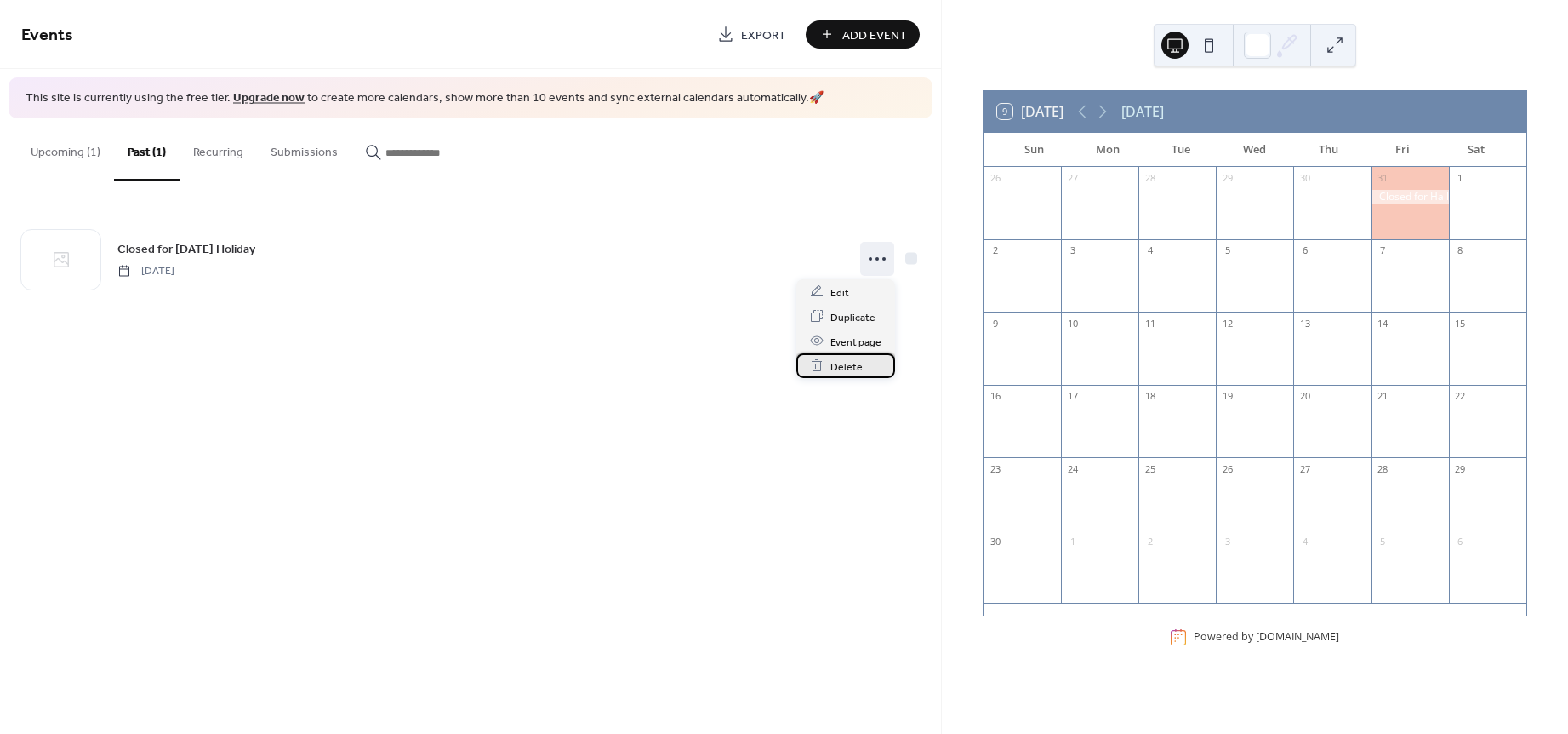
click at [862, 361] on div "Delete" at bounding box center [846, 365] width 99 height 25
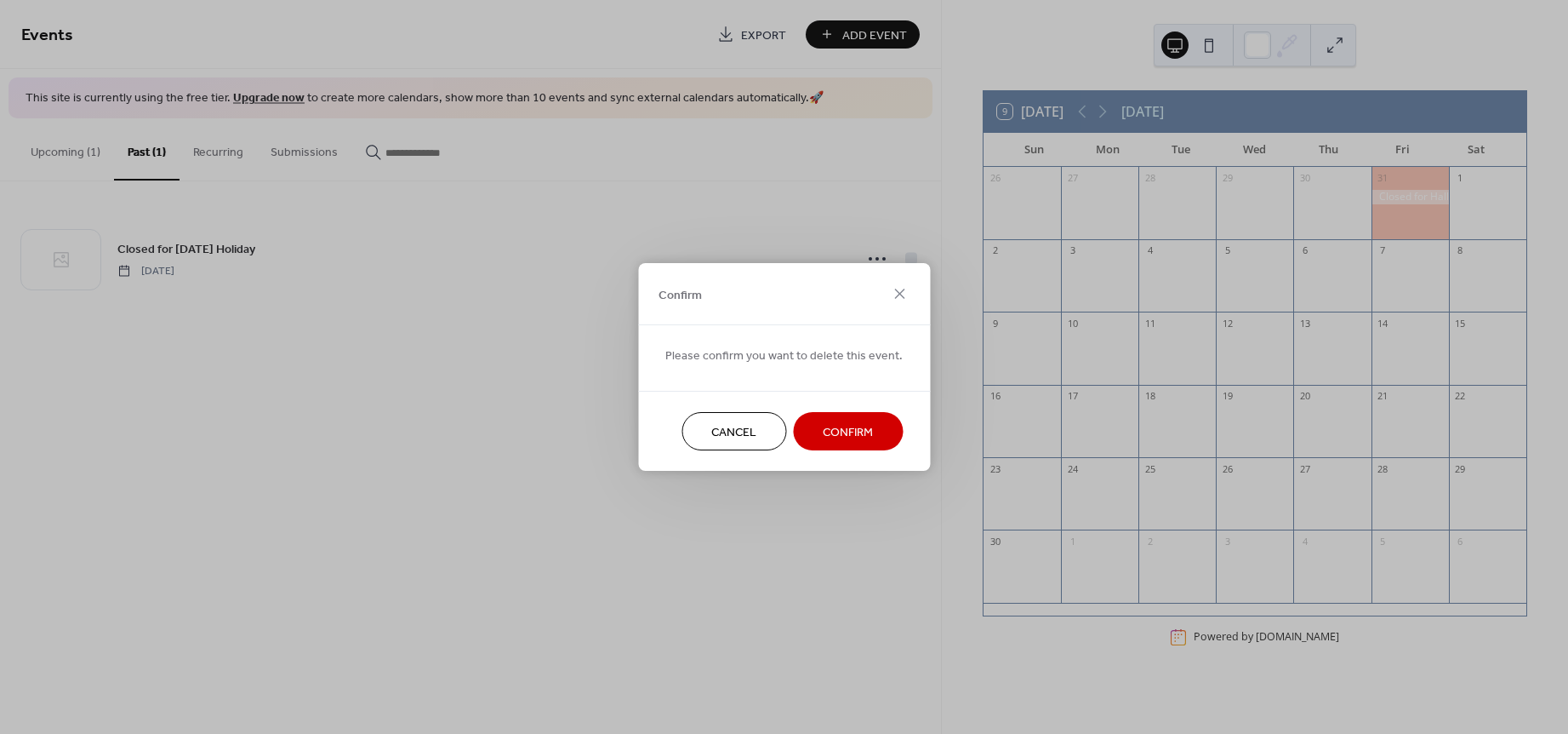
click at [856, 433] on span "Confirm" at bounding box center [848, 432] width 50 height 18
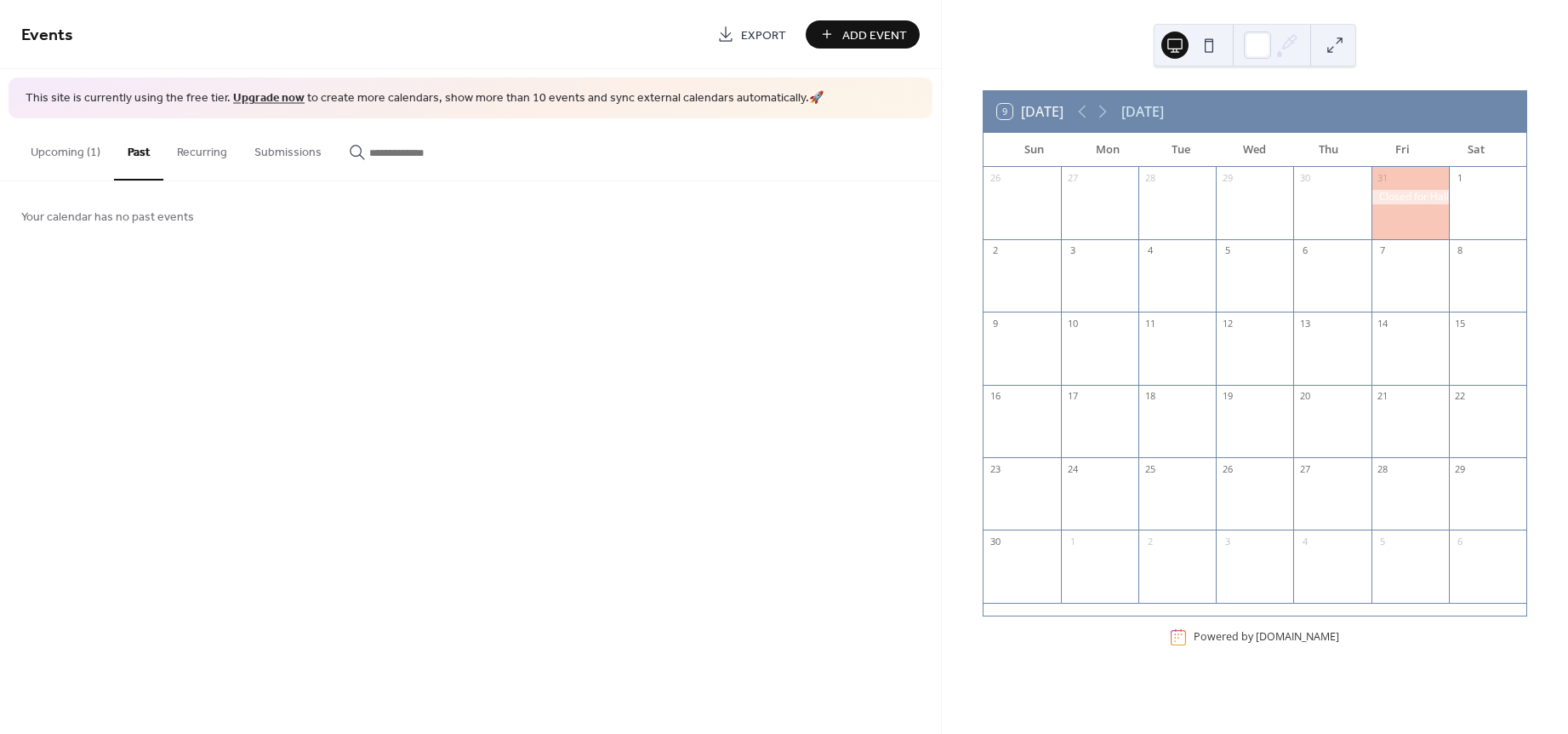
click at [74, 148] on button "Upcoming (1)" at bounding box center [66, 148] width 97 height 61
click at [869, 28] on span "Add Event" at bounding box center [875, 35] width 65 height 18
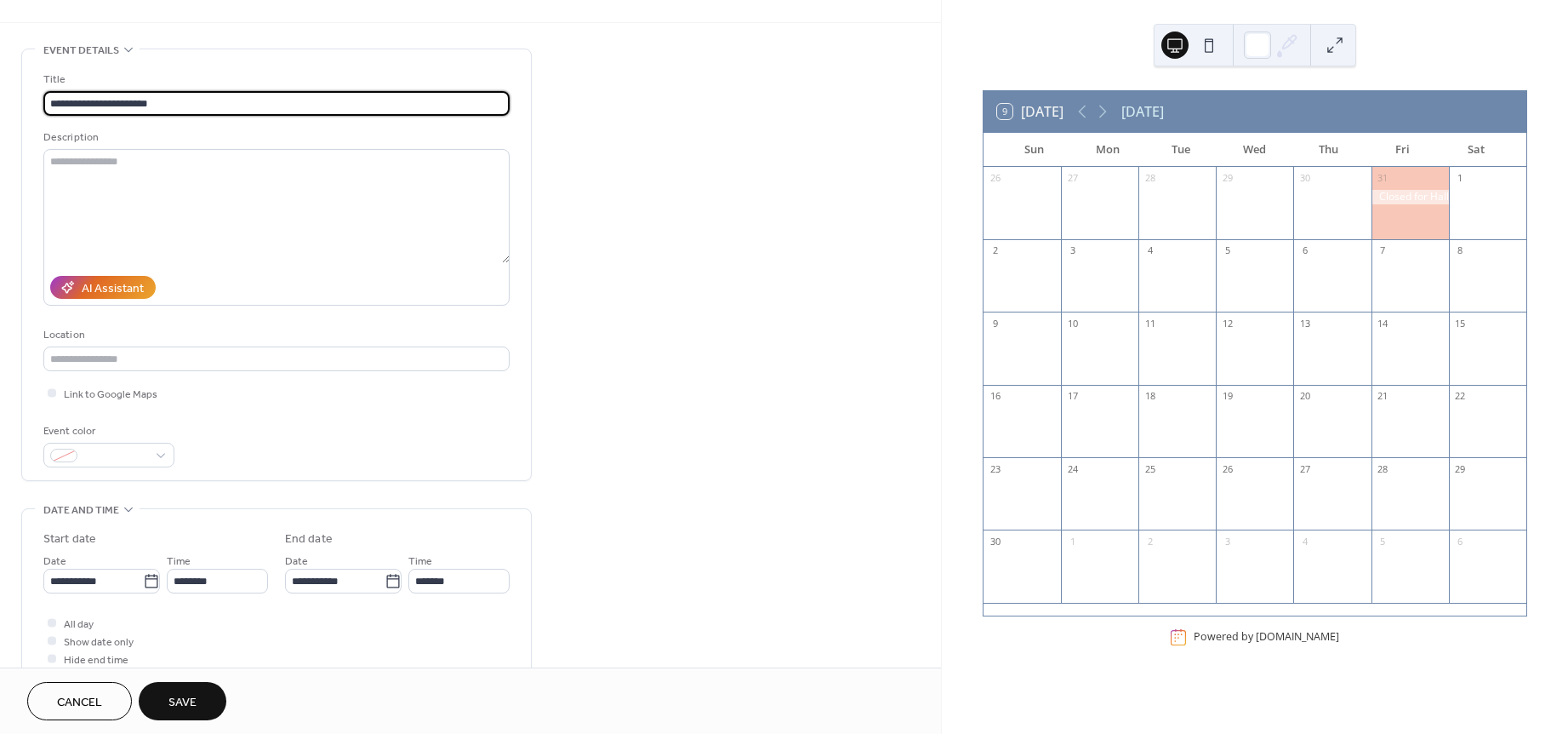
scroll to position [61, 0]
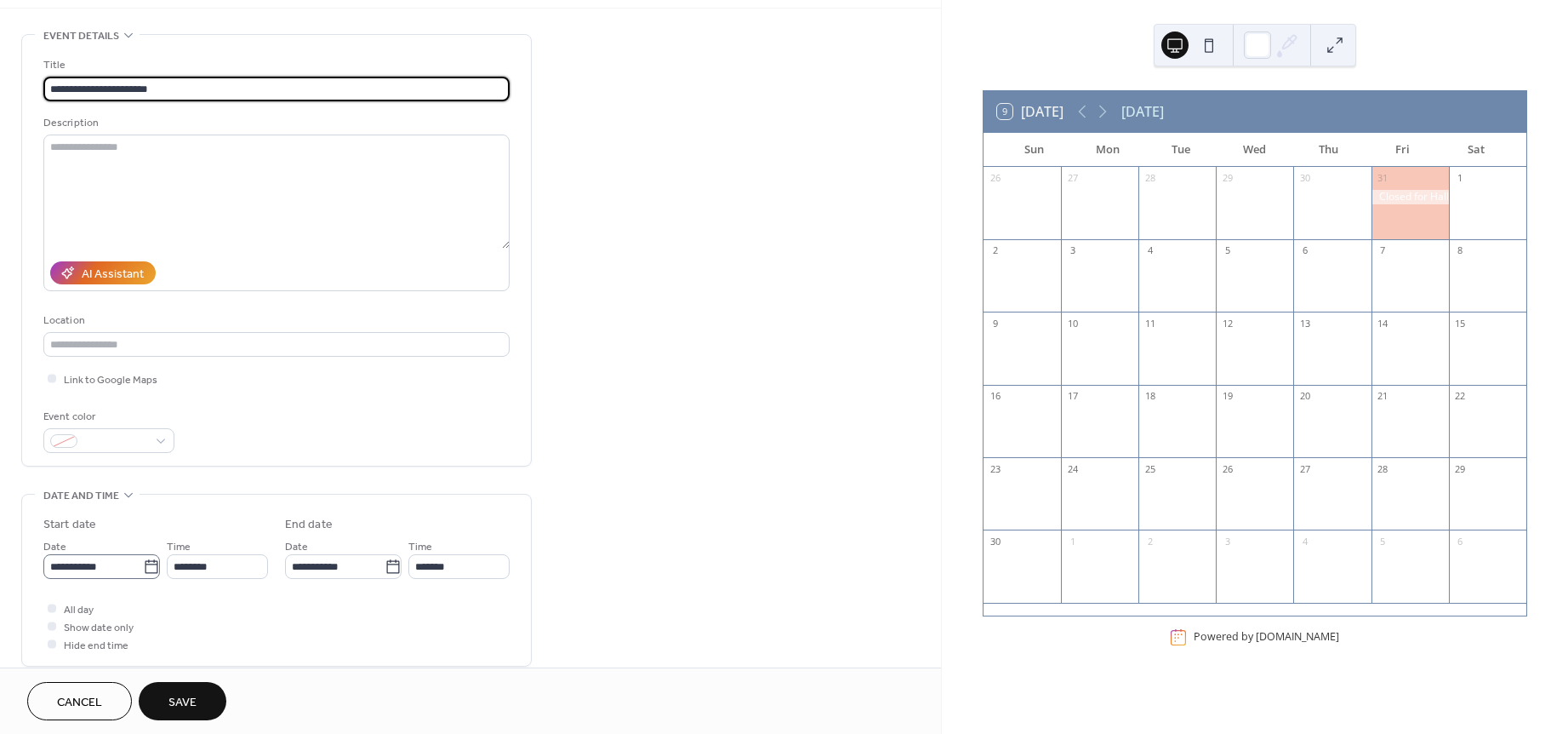
type input "**********"
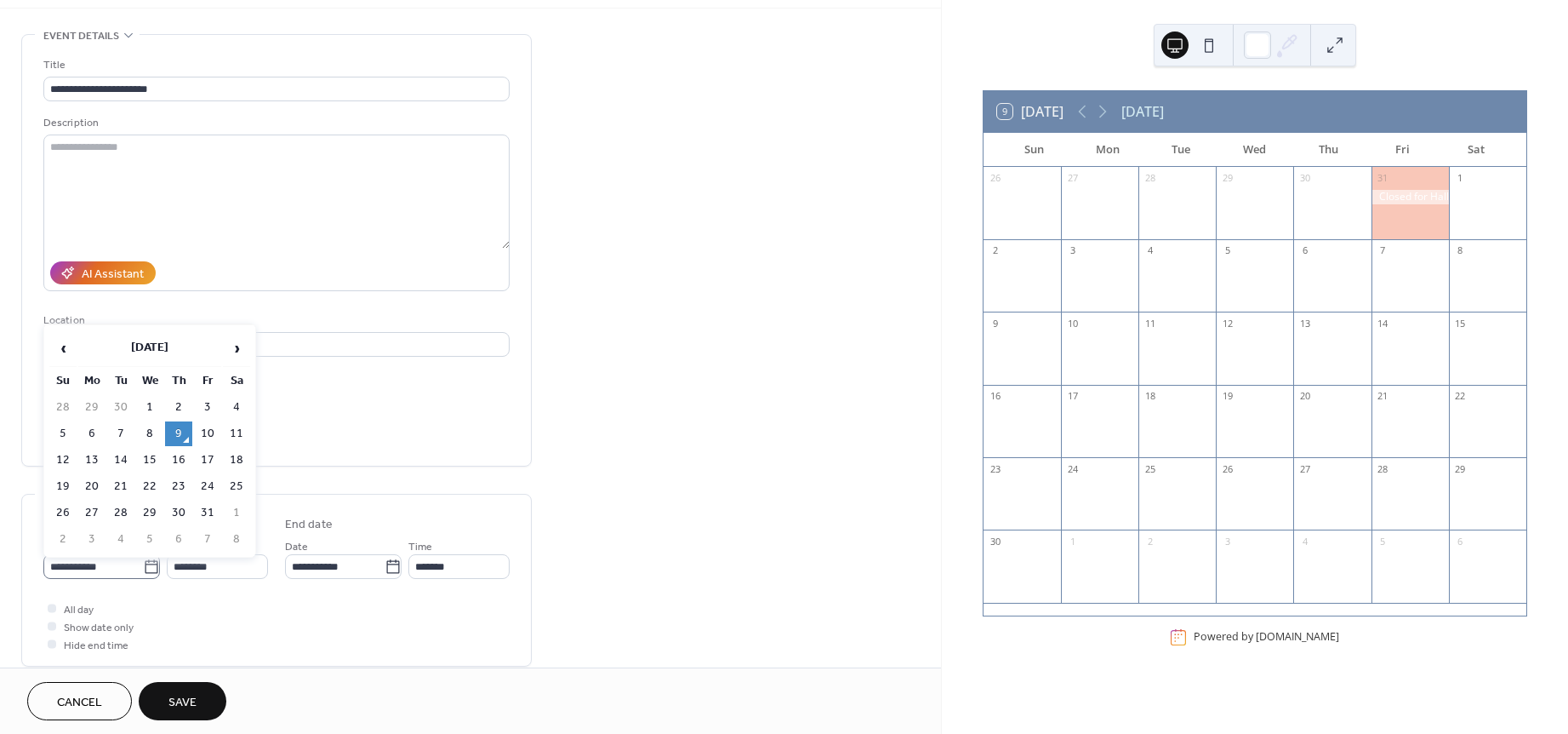
click at [146, 564] on icon at bounding box center [151, 566] width 13 height 14
click at [143, 564] on input "**********" at bounding box center [93, 566] width 100 height 25
click at [228, 347] on span "›" at bounding box center [237, 348] width 26 height 34
click at [147, 501] on td "26" at bounding box center [150, 512] width 27 height 25
type input "**********"
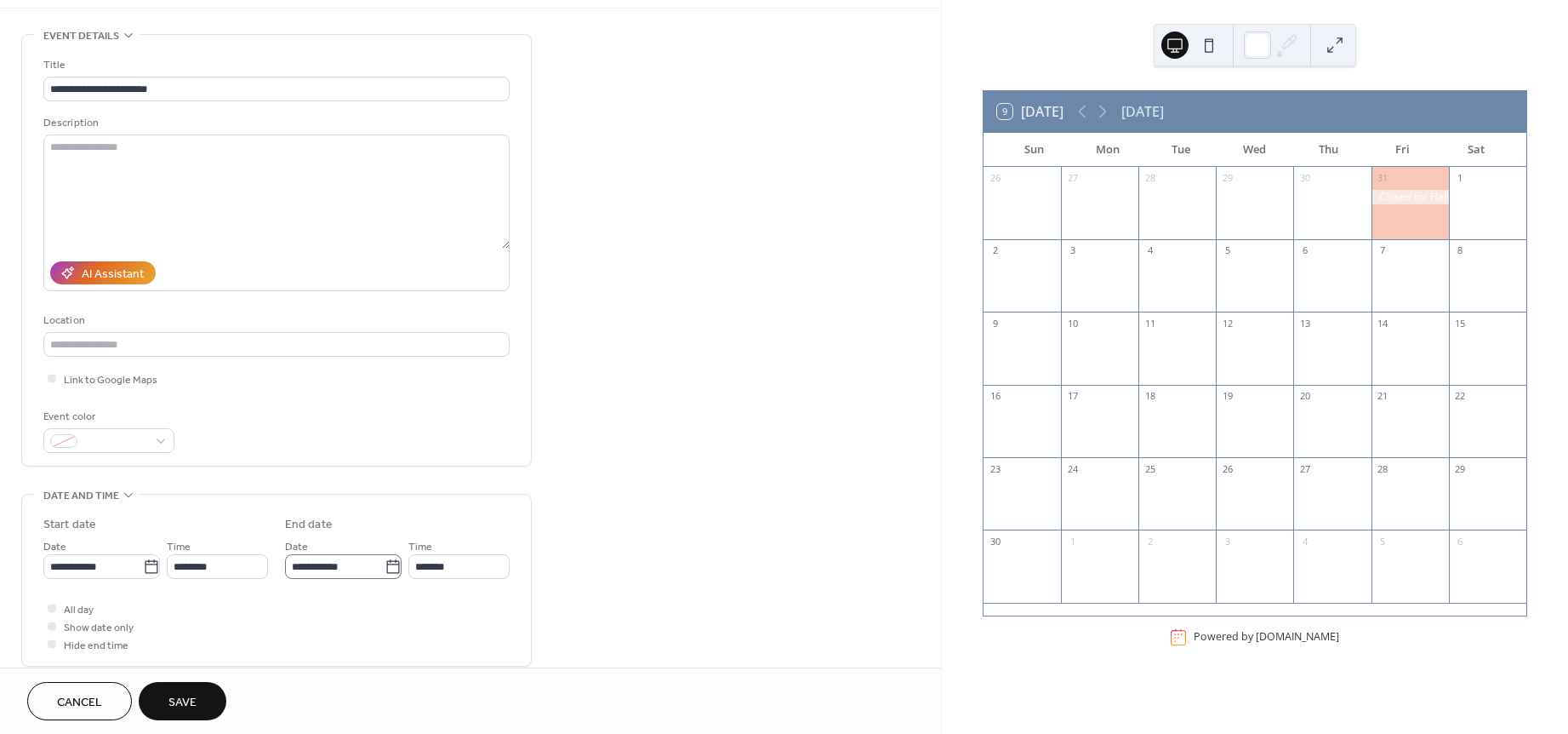
click at [392, 561] on icon at bounding box center [393, 567] width 17 height 17
click at [384, 561] on input "**********" at bounding box center [335, 566] width 100 height 25
click at [296, 534] on td "30" at bounding box center [305, 539] width 27 height 25
type input "**********"
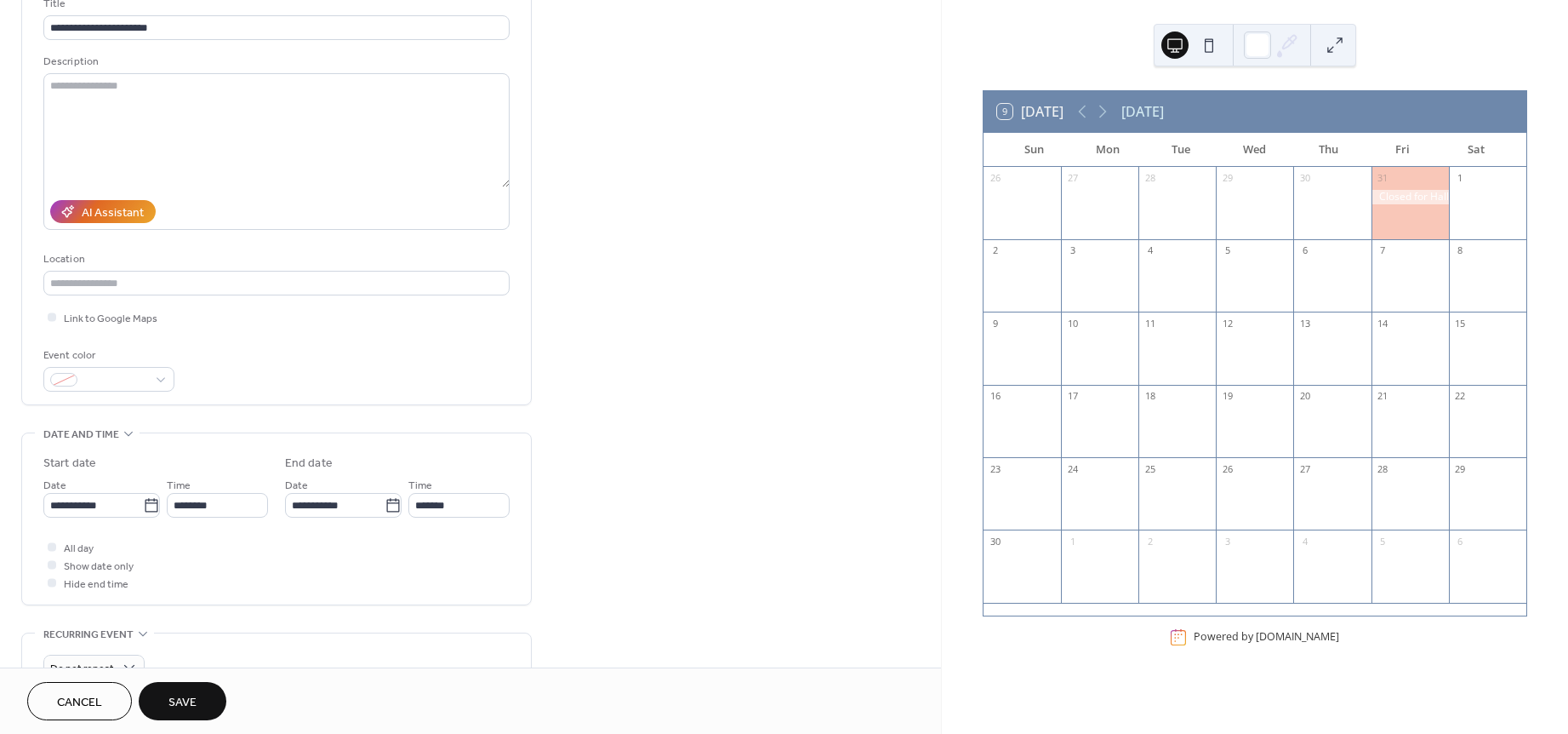
scroll to position [124, 0]
click at [193, 502] on input "********" at bounding box center [217, 503] width 101 height 25
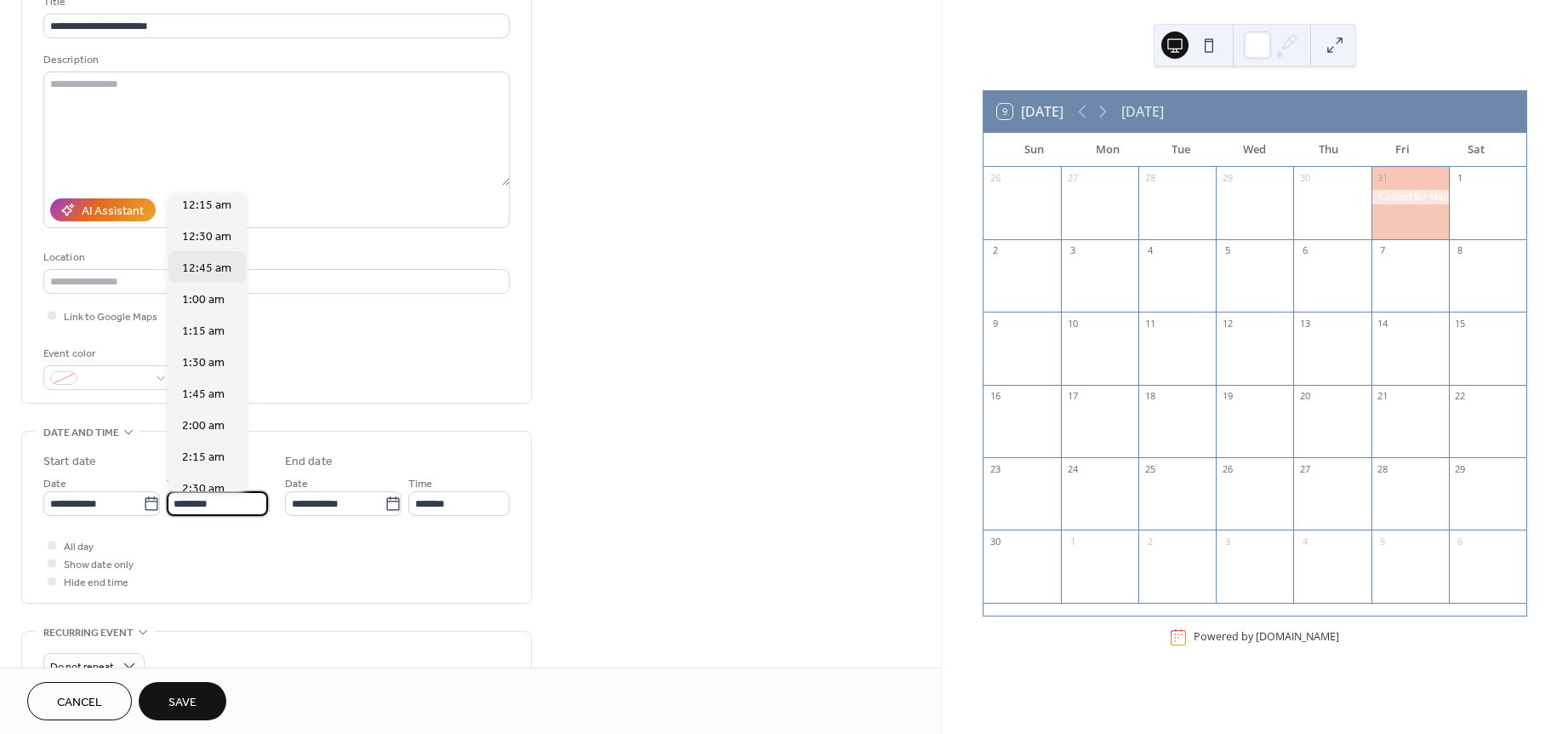
scroll to position [0, 0]
click at [199, 205] on span "12:00 am" at bounding box center [207, 211] width 49 height 18
type input "********"
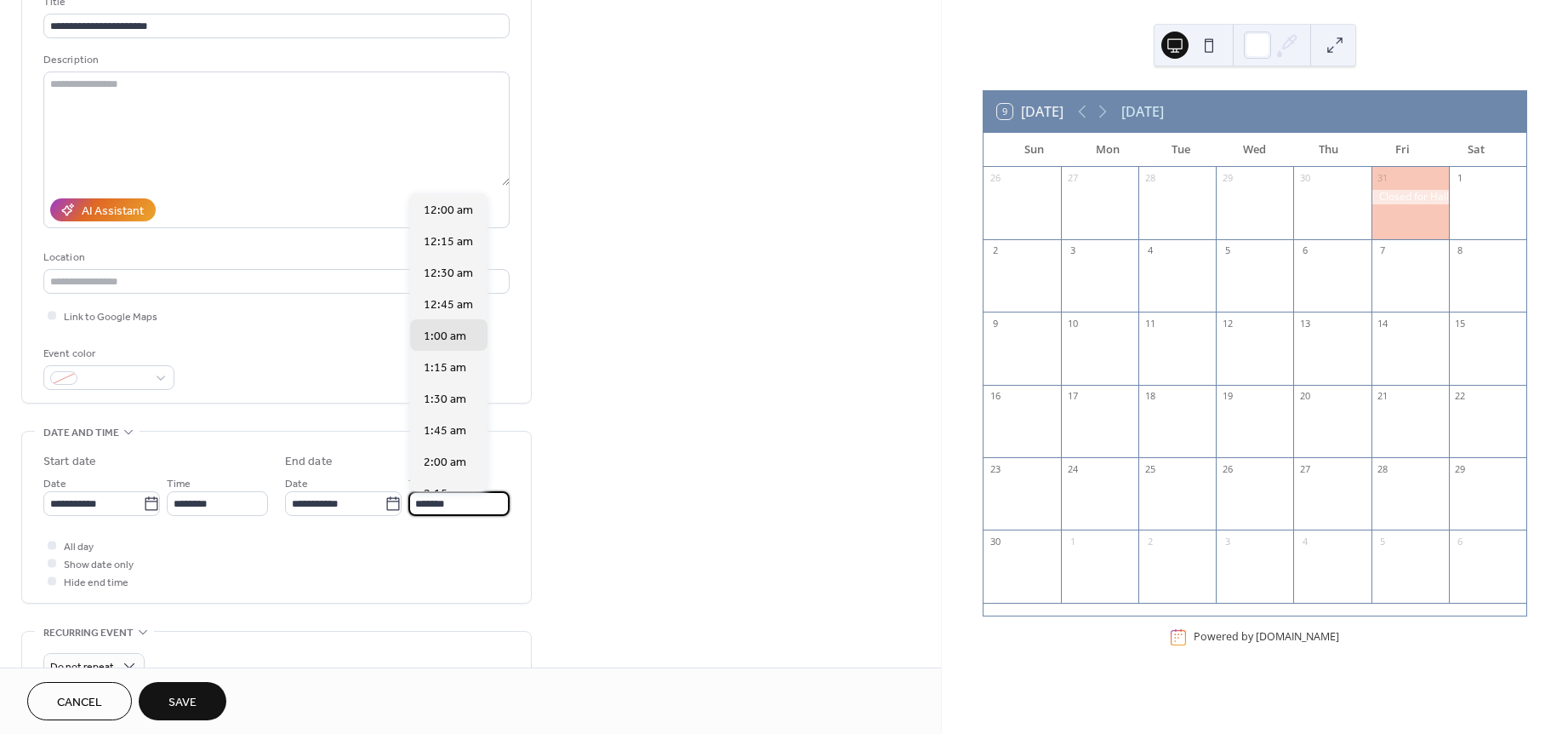
click at [484, 498] on input "*******" at bounding box center [458, 503] width 101 height 25
click at [451, 470] on span "11:45 pm" at bounding box center [448, 477] width 50 height 18
type input "********"
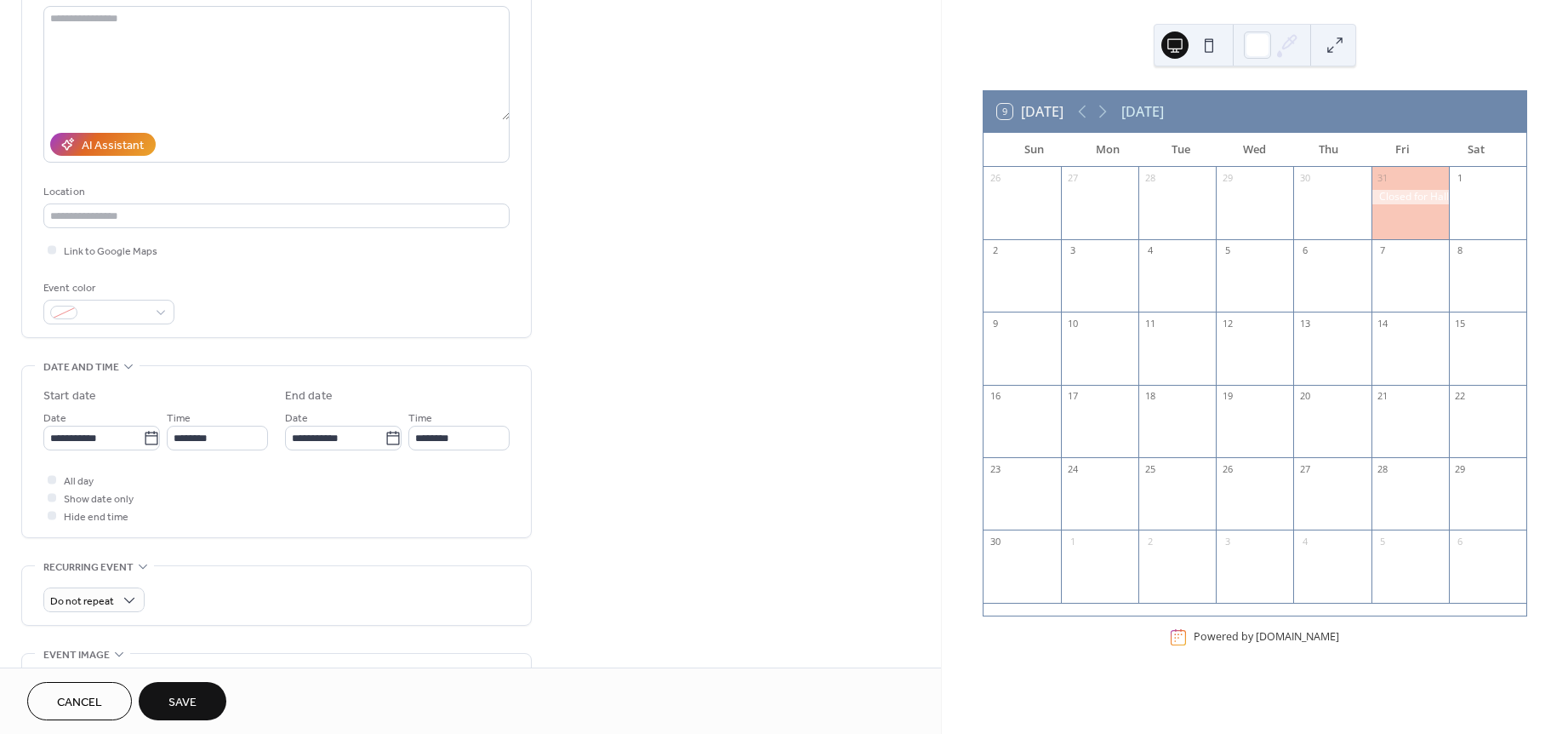
scroll to position [219, 0]
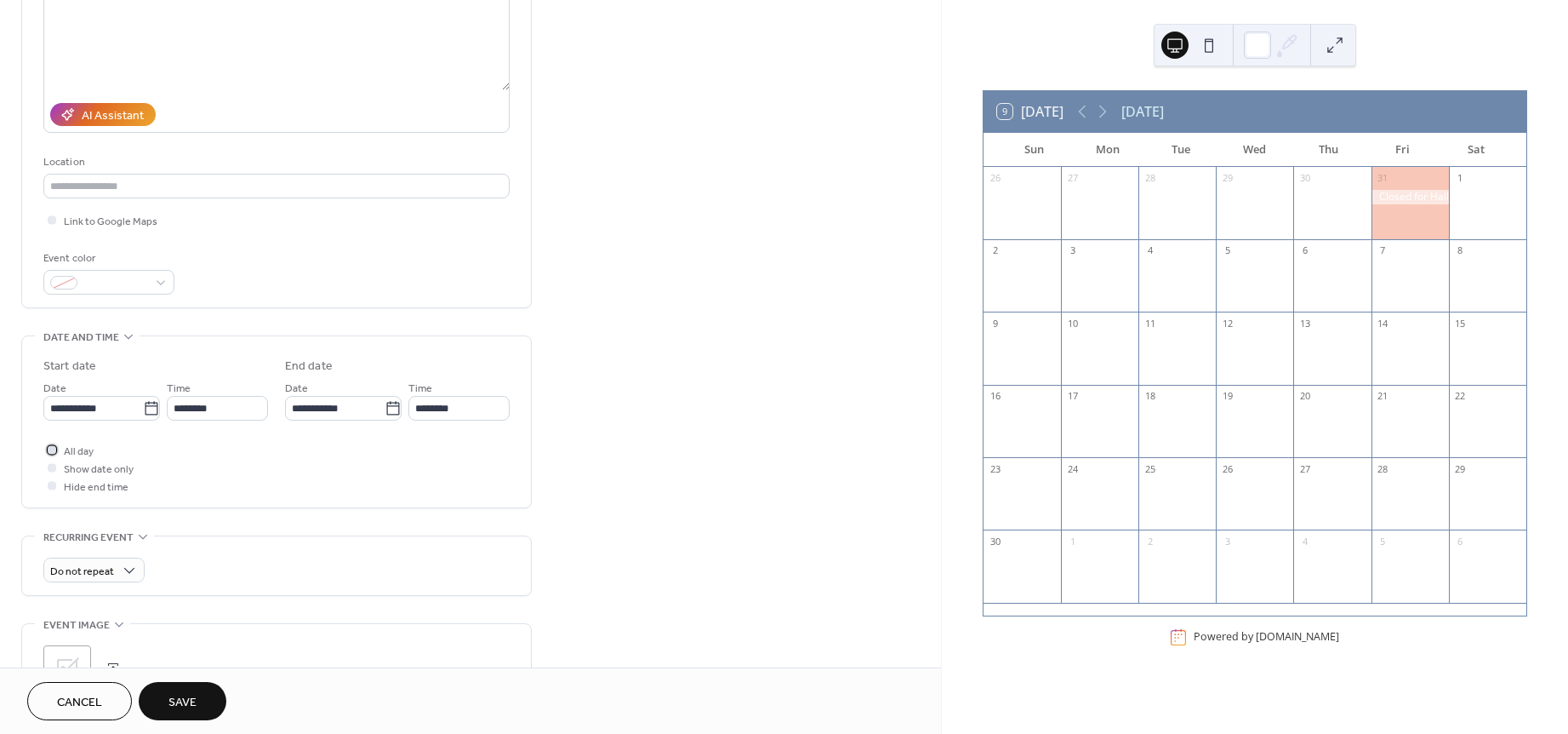
click at [55, 449] on div at bounding box center [52, 449] width 9 height 9
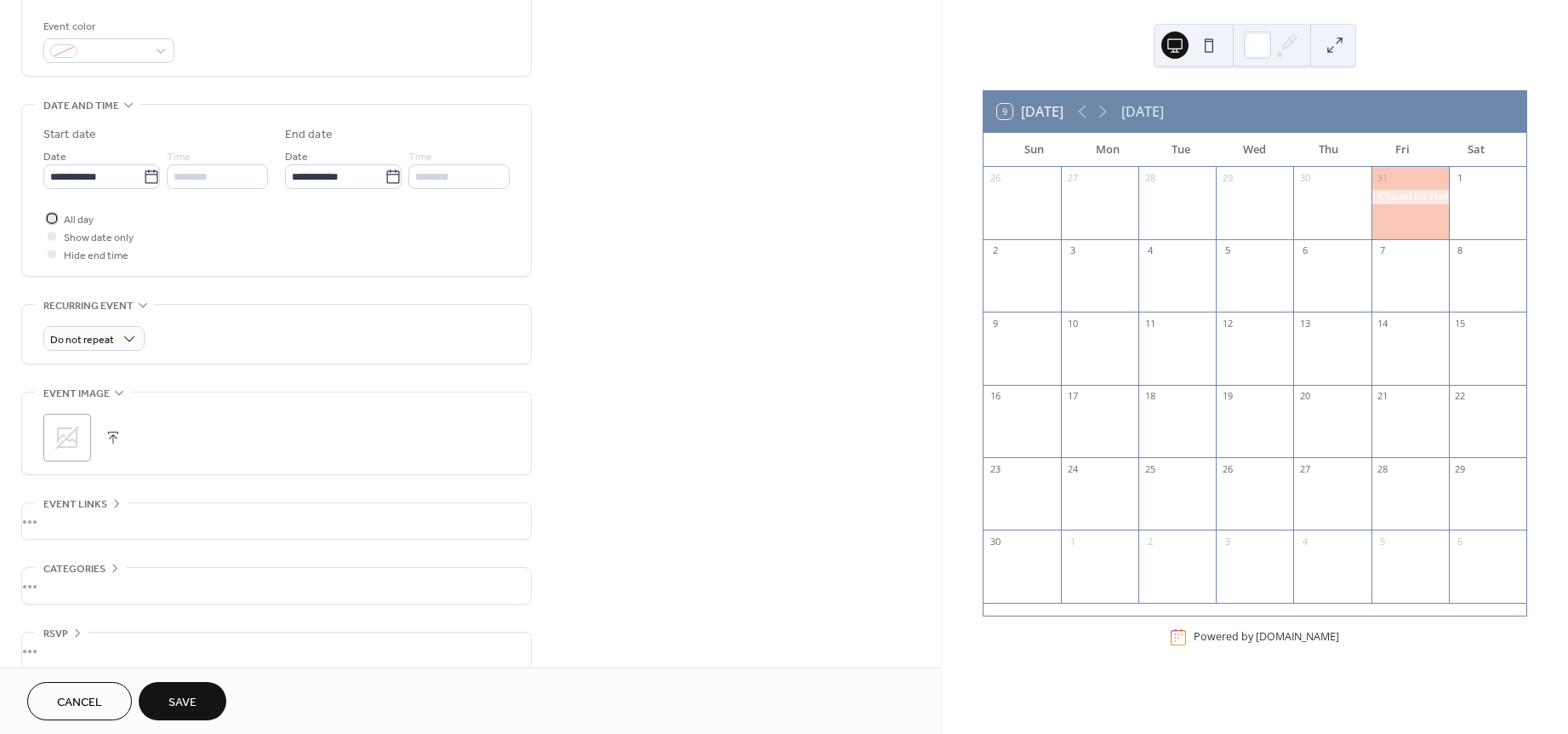
scroll to position [469, 0]
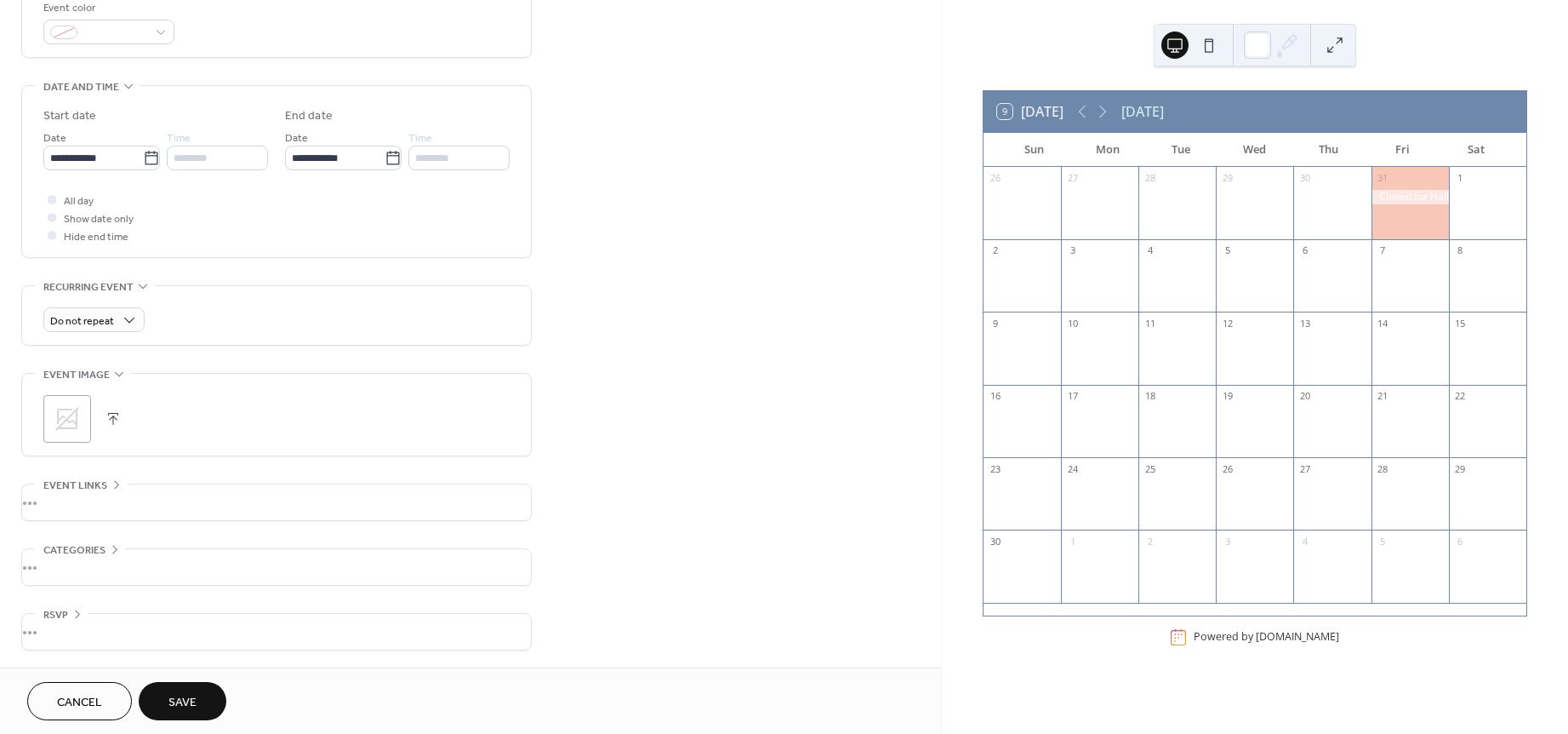
click at [185, 689] on button "Save" at bounding box center [182, 701] width 88 height 38
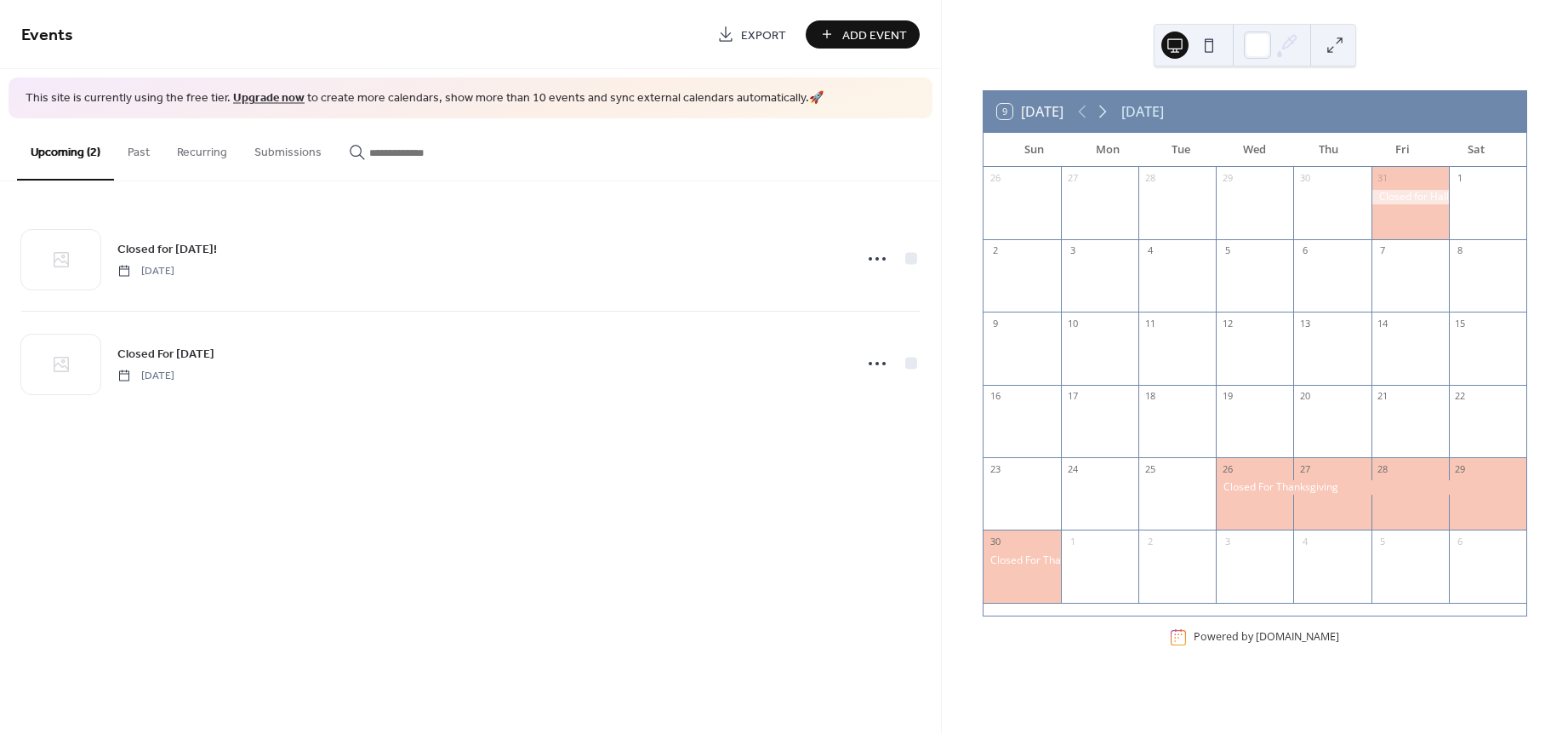
click at [1106, 110] on icon at bounding box center [1103, 112] width 20 height 20
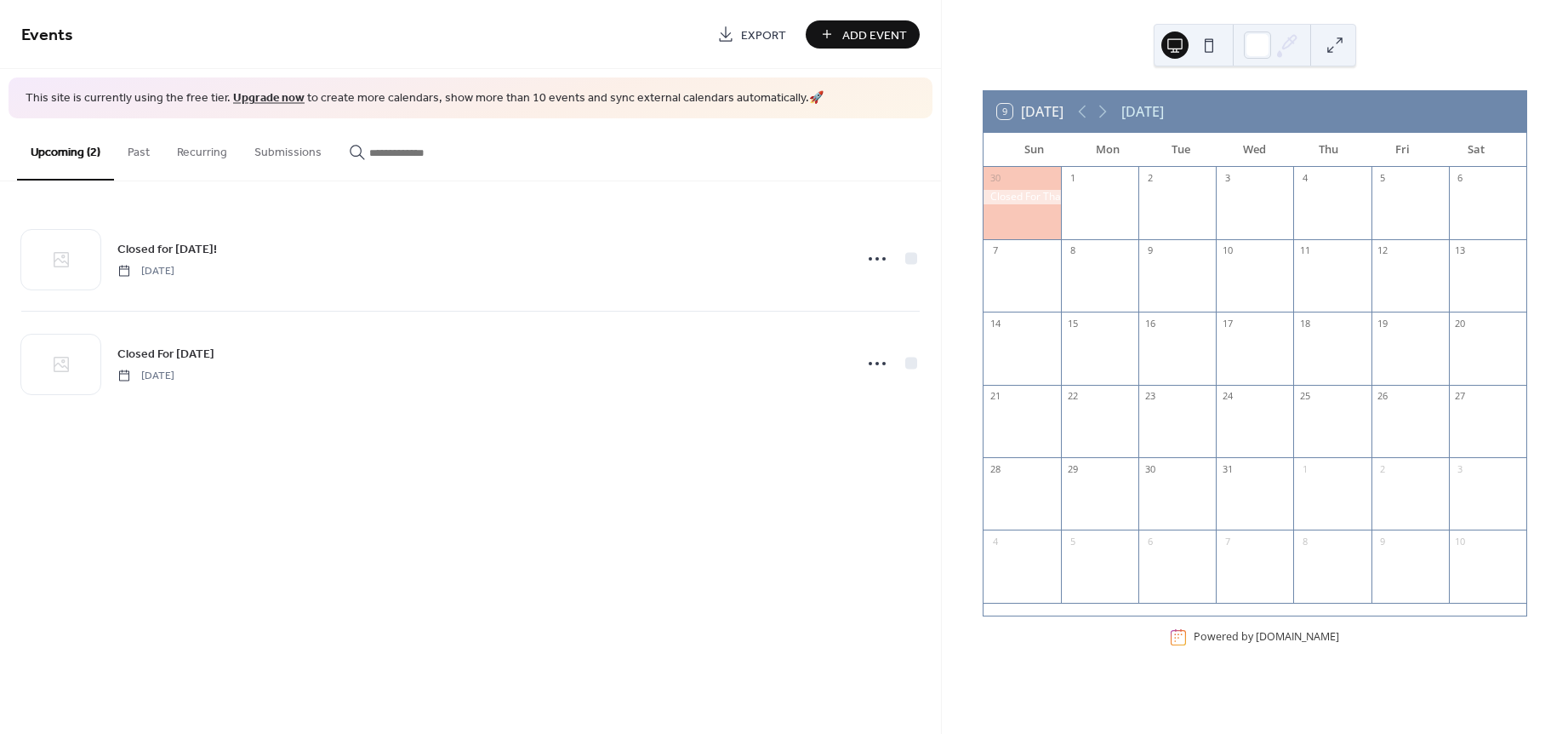
click at [859, 32] on span "Add Event" at bounding box center [875, 35] width 65 height 18
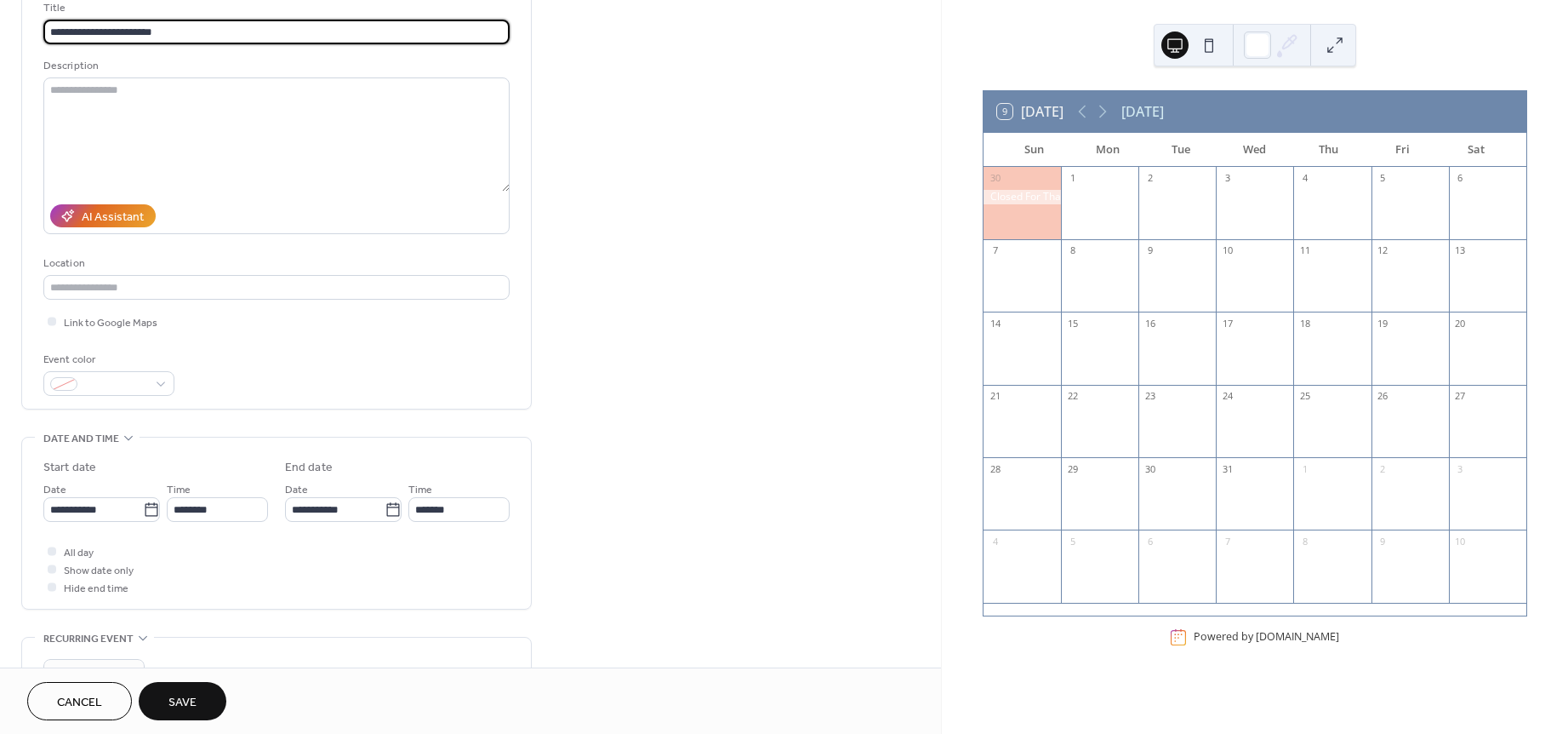
scroll to position [126, 0]
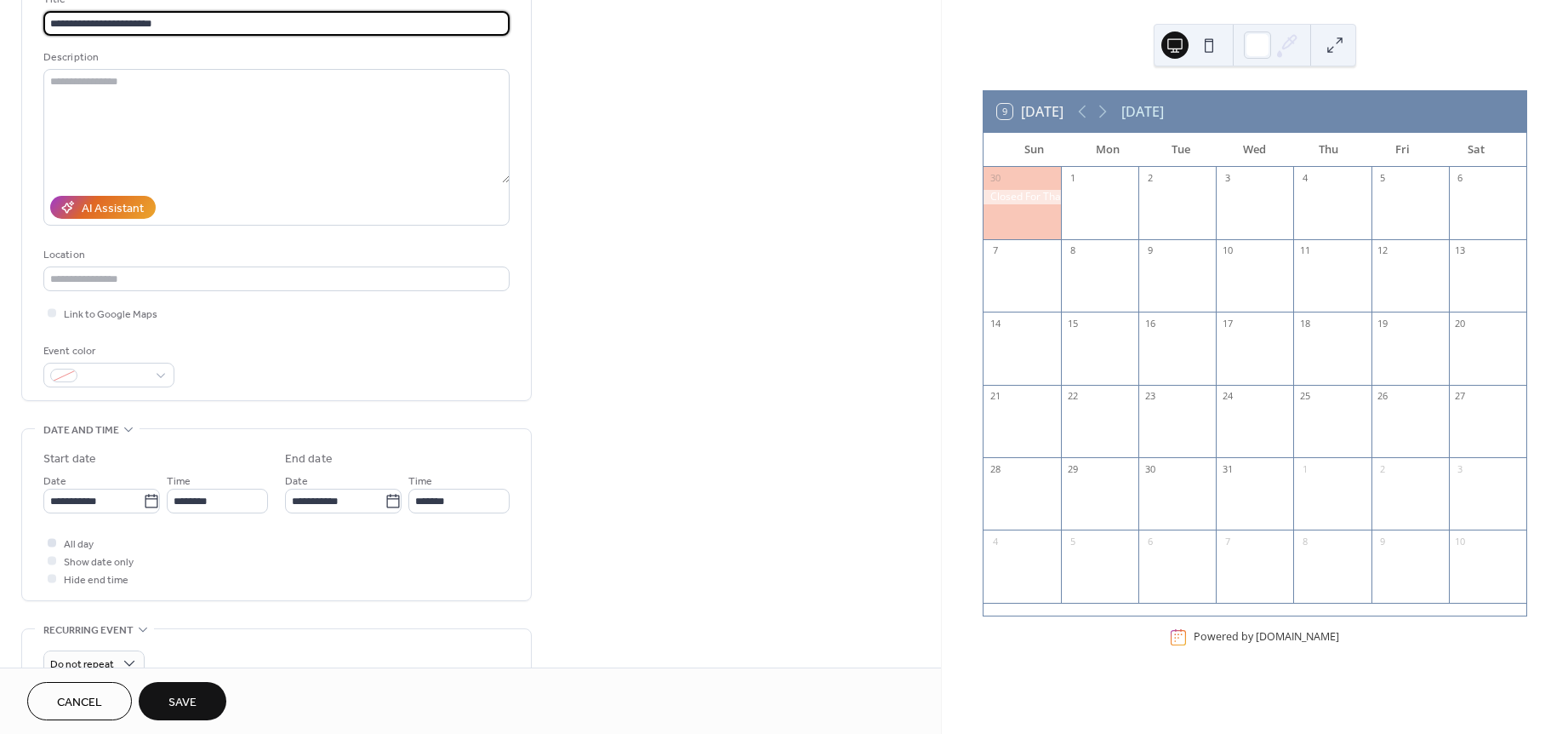
type input "**********"
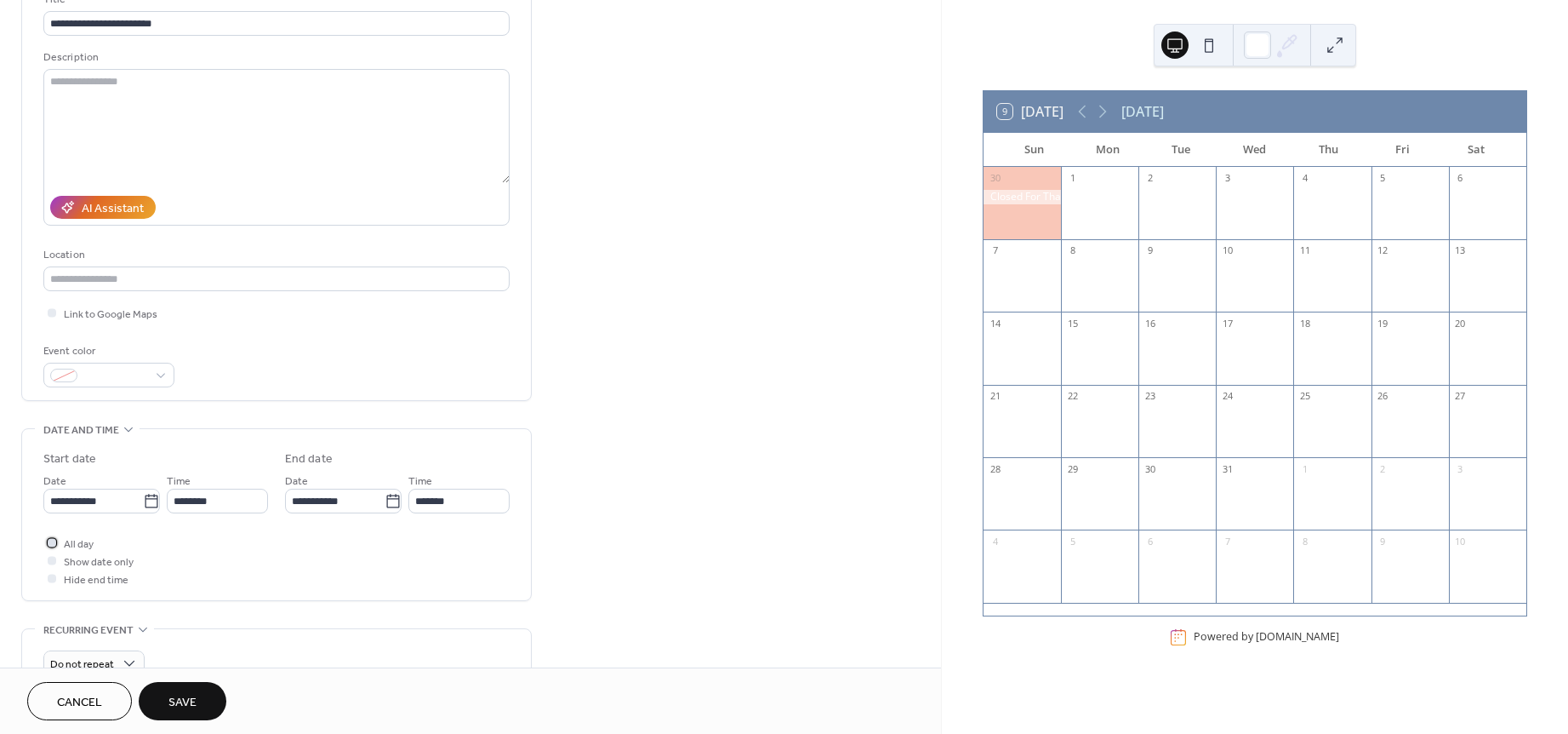
click at [49, 547] on div at bounding box center [52, 542] width 17 height 17
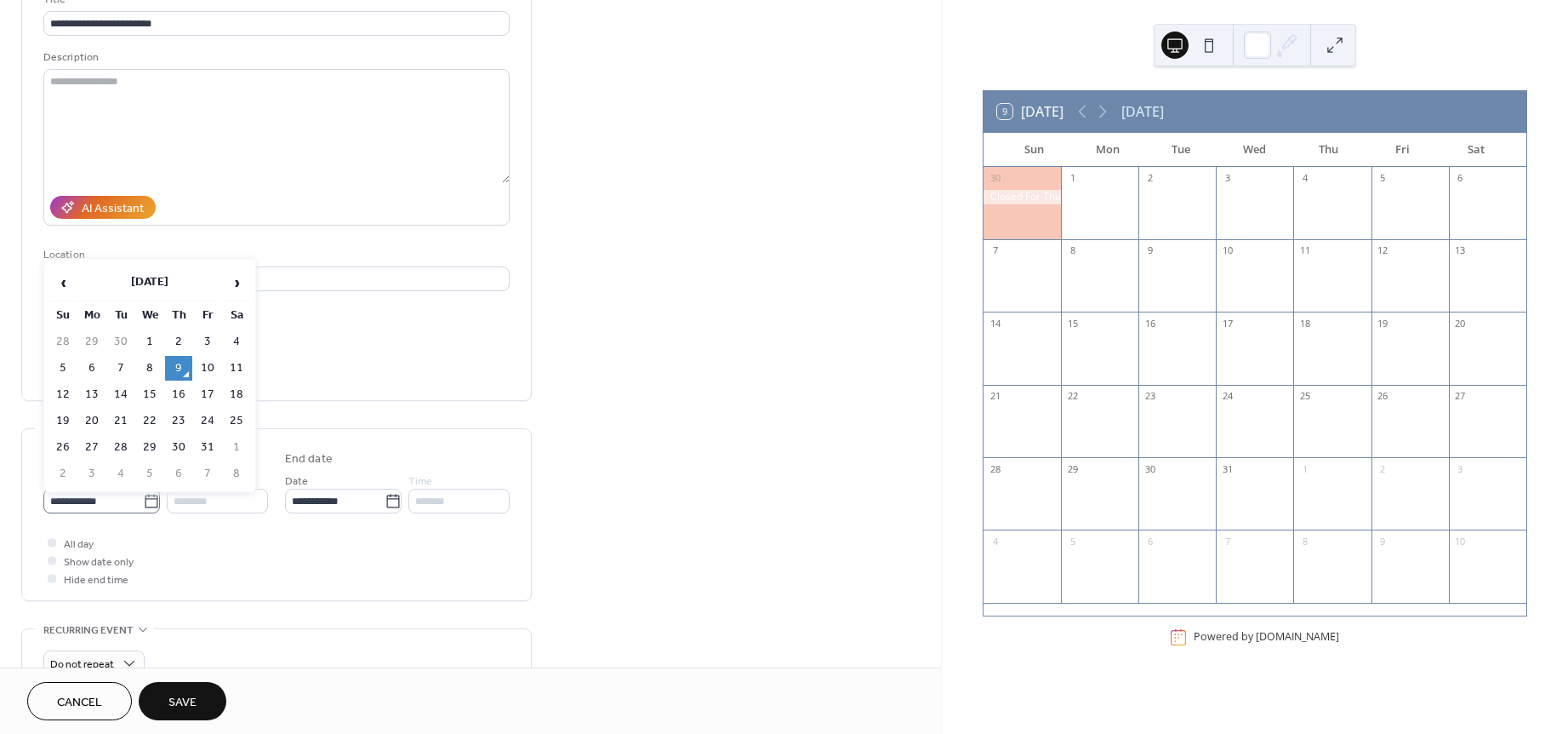
click at [153, 502] on icon at bounding box center [151, 500] width 13 height 14
click at [143, 502] on input "**********" at bounding box center [93, 500] width 100 height 25
click at [242, 283] on span "›" at bounding box center [237, 283] width 26 height 34
click at [155, 415] on td "24" at bounding box center [150, 420] width 27 height 25
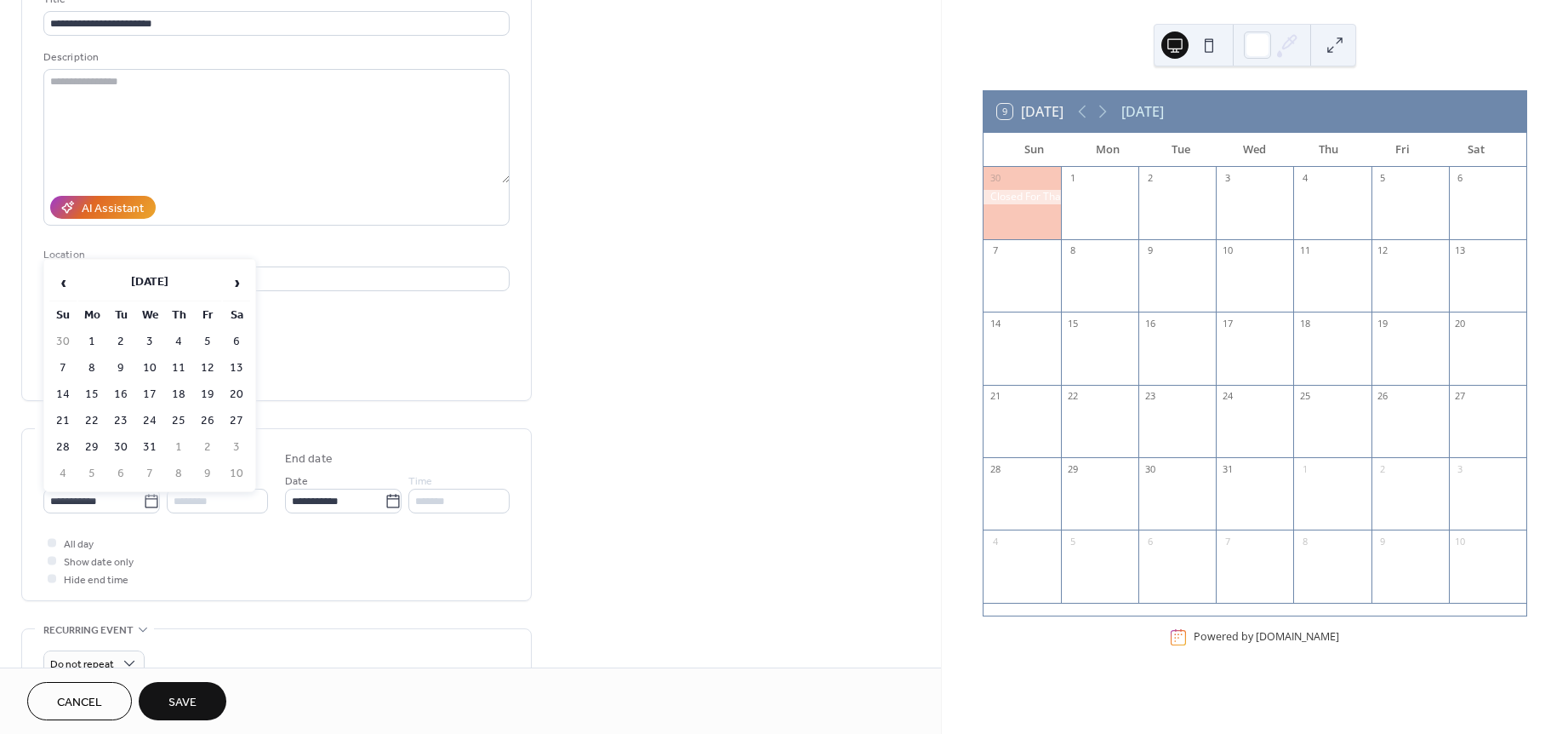
type input "**********"
click at [388, 498] on icon at bounding box center [392, 500] width 13 height 14
click at [384, 498] on input "**********" at bounding box center [335, 500] width 100 height 25
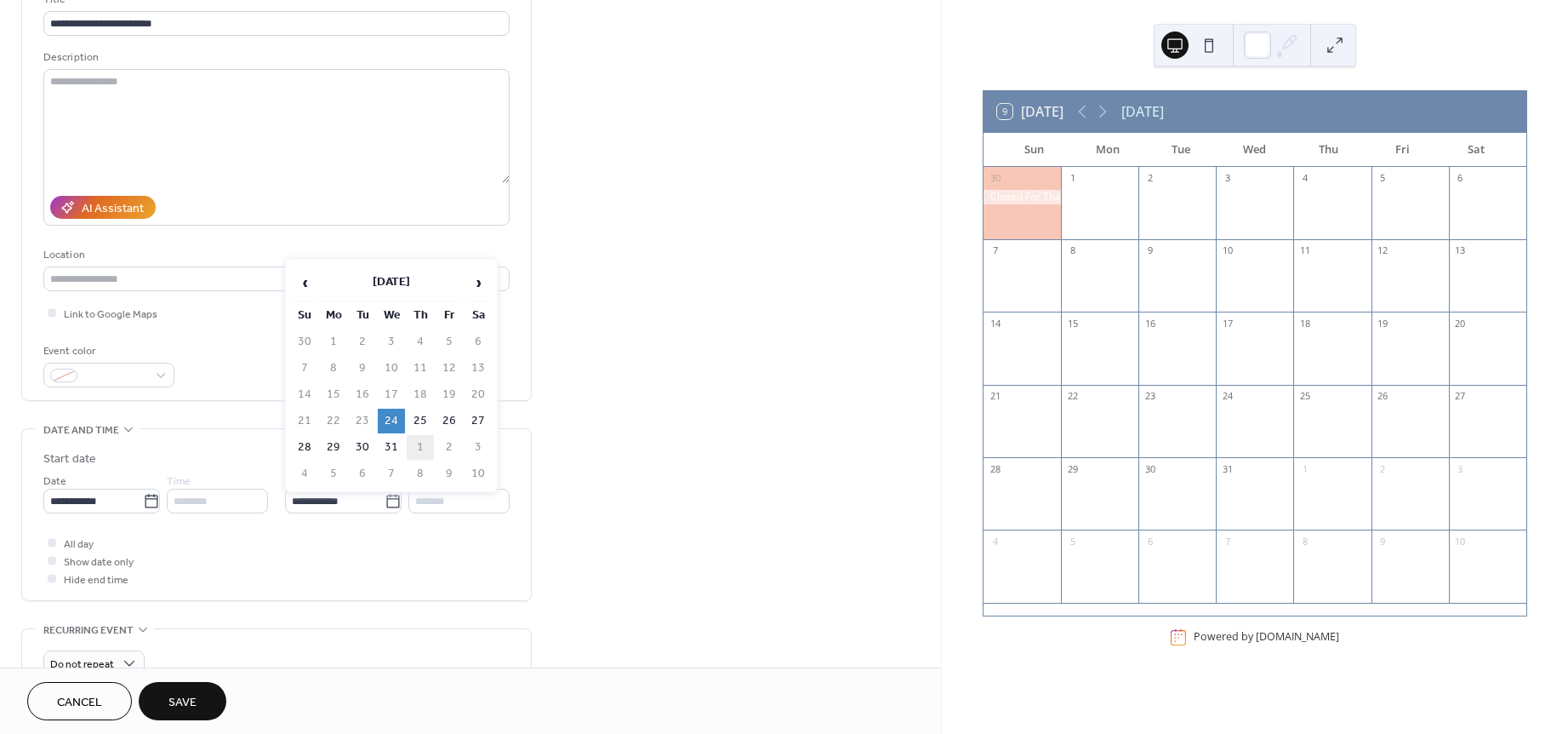
click at [422, 444] on td "1" at bounding box center [420, 447] width 27 height 25
type input "**********"
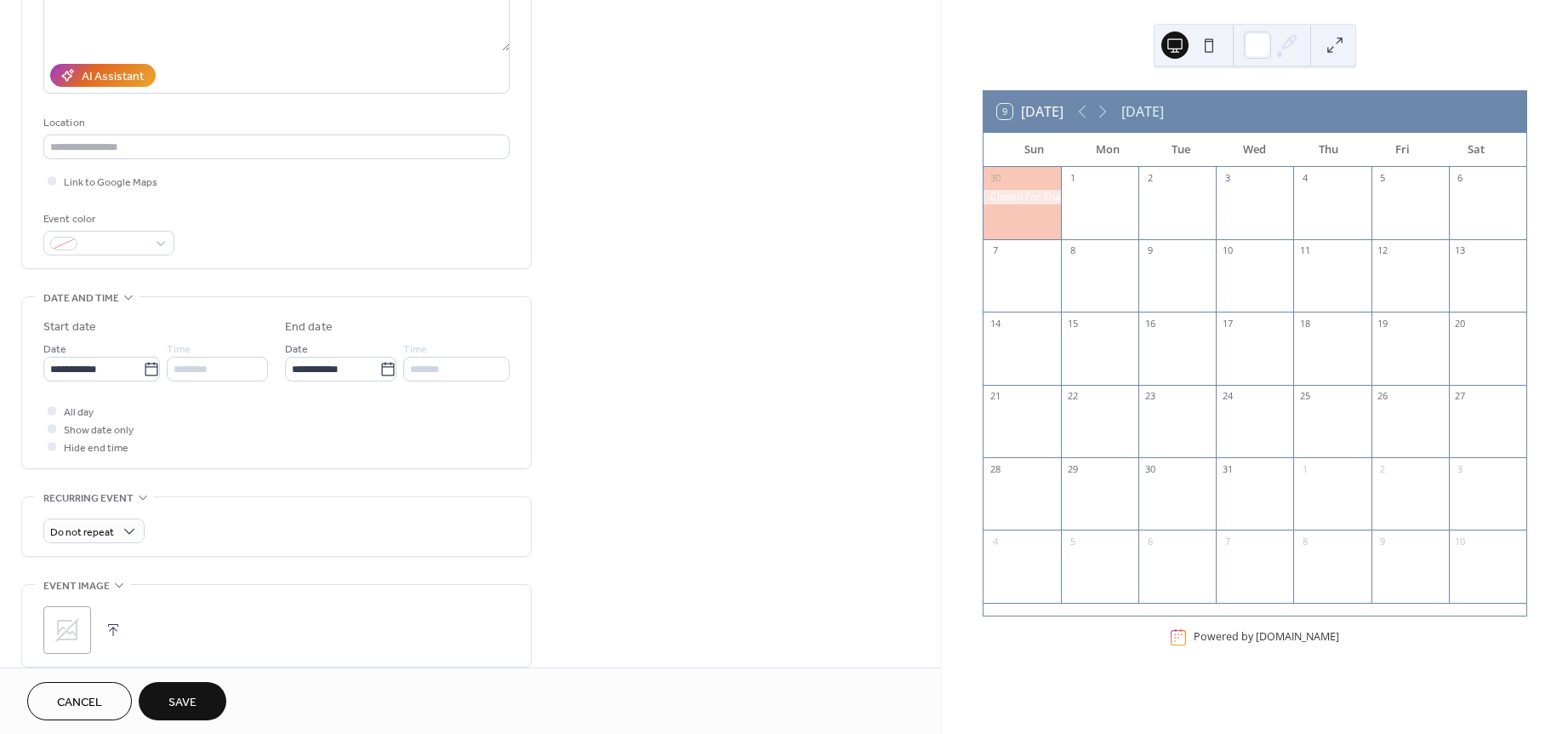
scroll to position [266, 0]
click at [179, 694] on span "Save" at bounding box center [182, 702] width 28 height 18
